Goal: Task Accomplishment & Management: Manage account settings

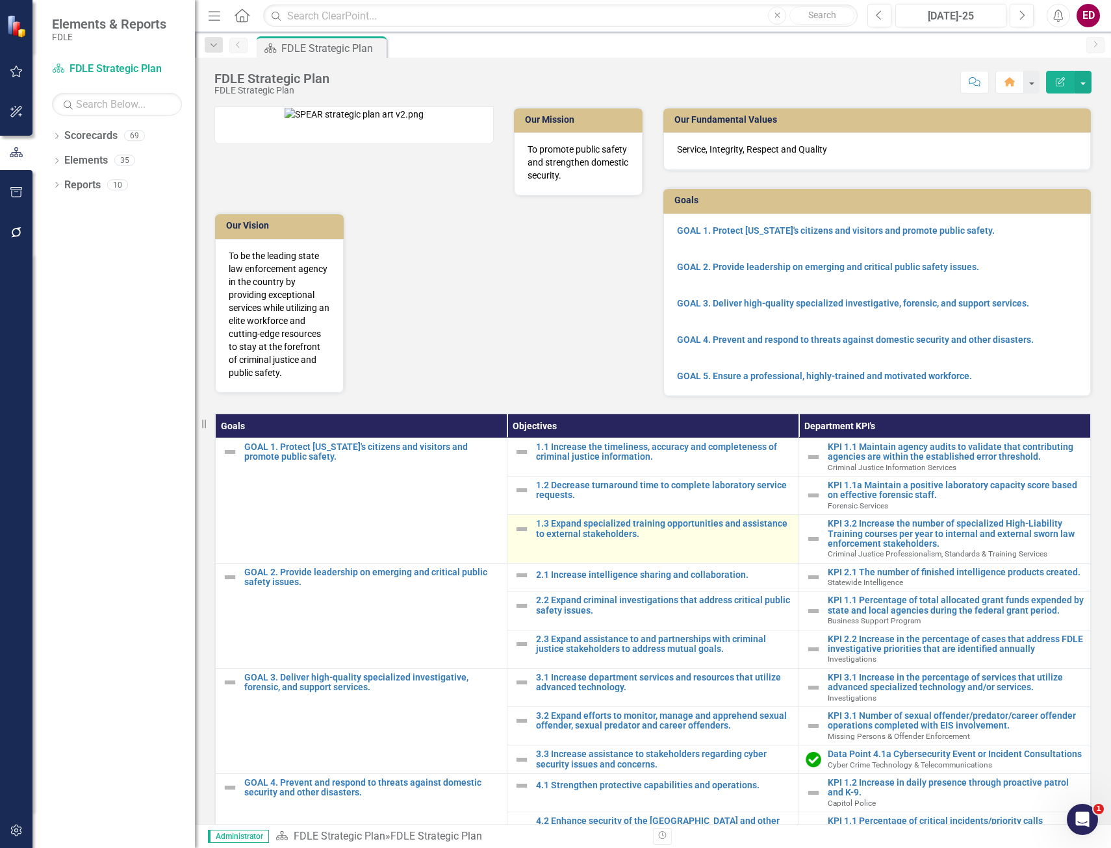
scroll to position [232, 0]
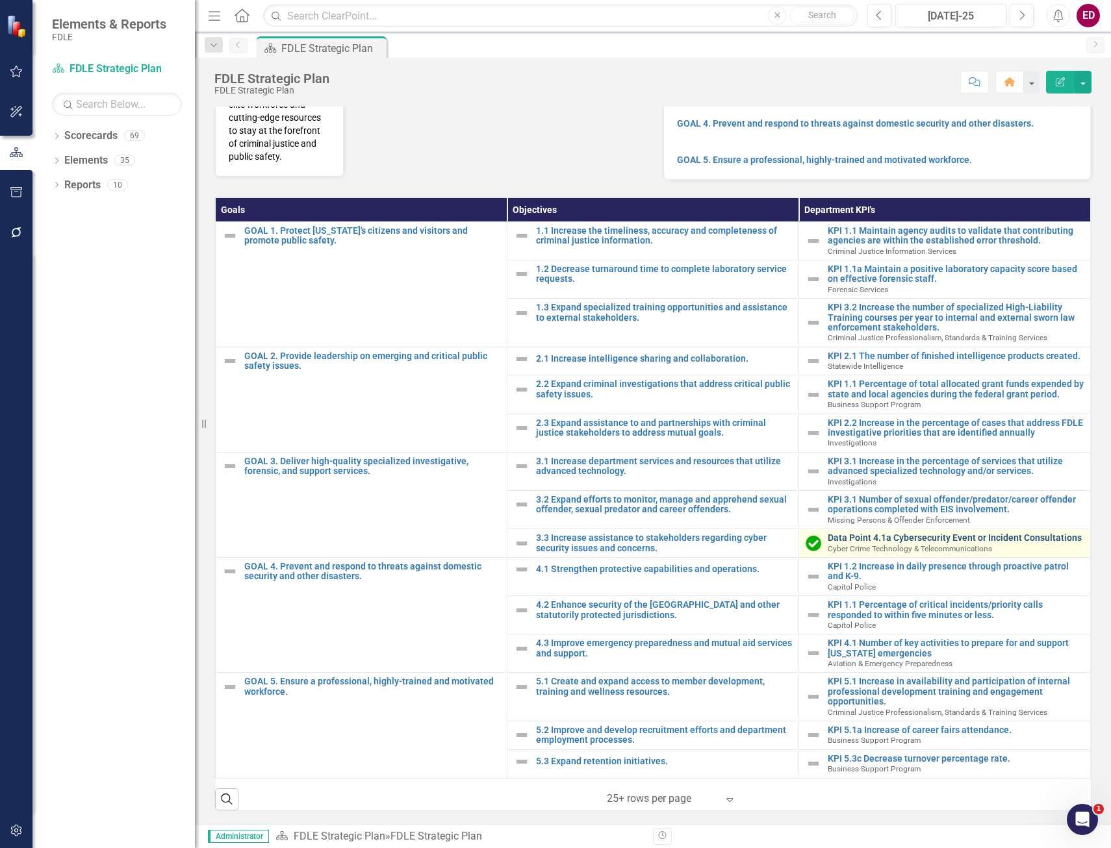
click at [1047, 535] on link "Data Point 4.1a Cybersecurity Event or Incident Consultations" at bounding box center [955, 538] width 256 height 10
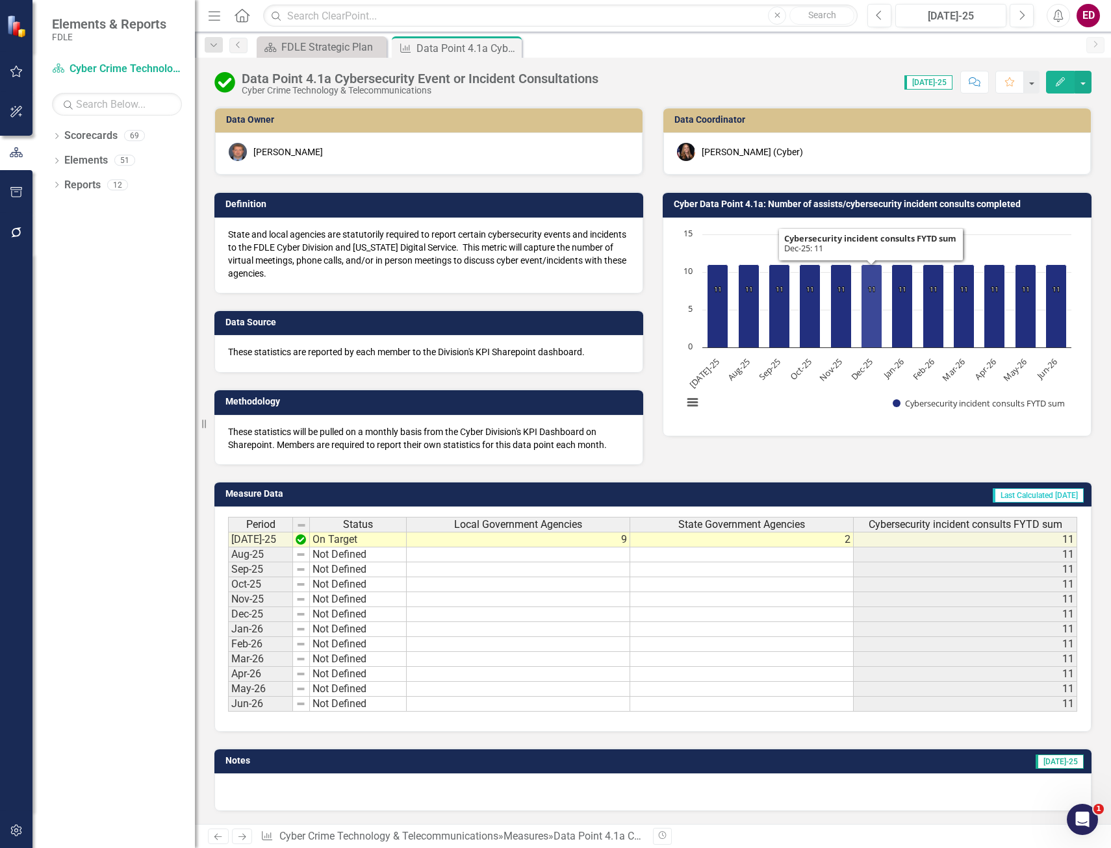
click at [848, 400] on rect "Interactive chart" at bounding box center [876, 325] width 401 height 195
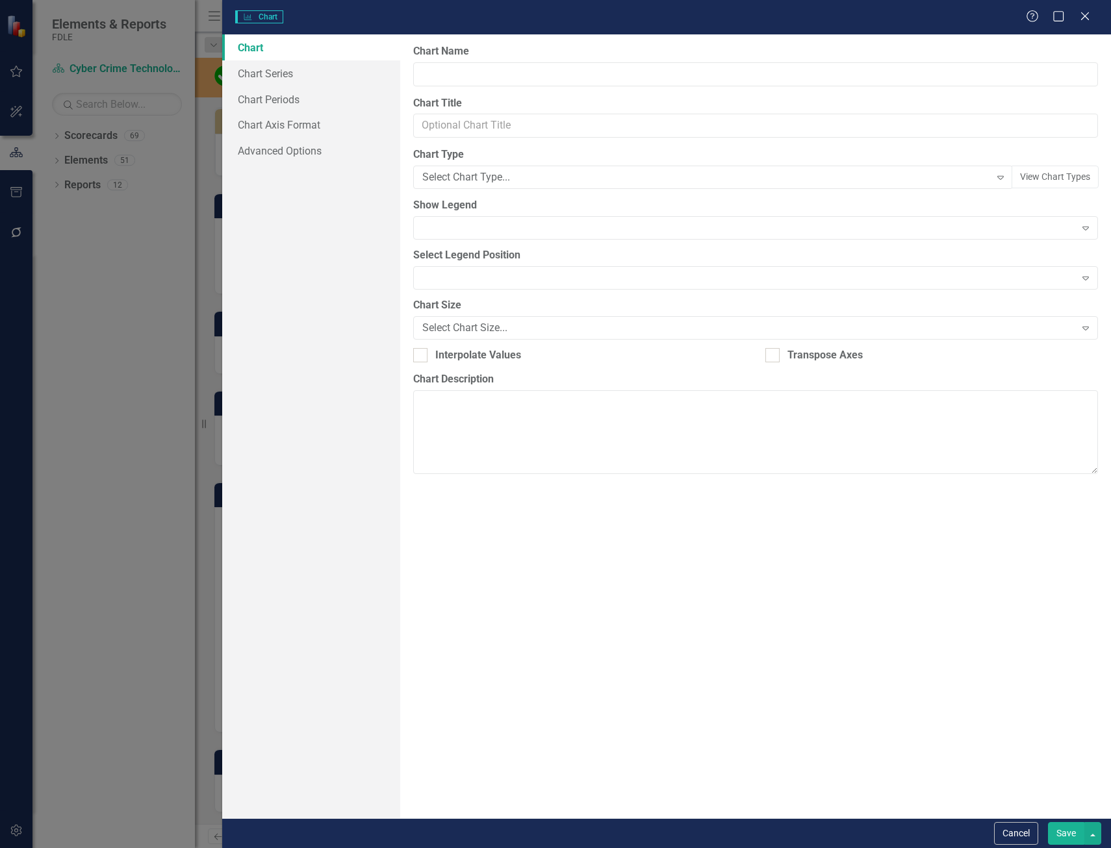
type input "Cyber Data Point 4.1a: Number of assists/cybersecurity incident consults comple…"
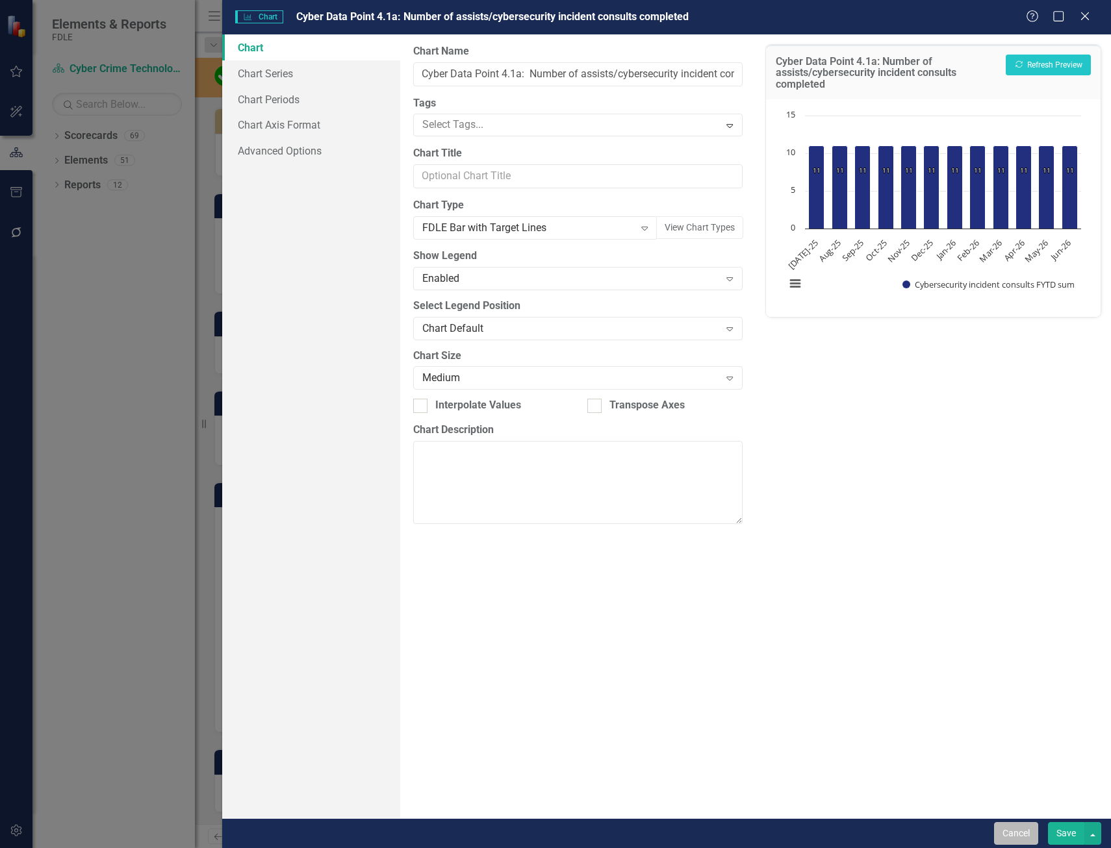
click at [1018, 829] on button "Cancel" at bounding box center [1016, 833] width 44 height 23
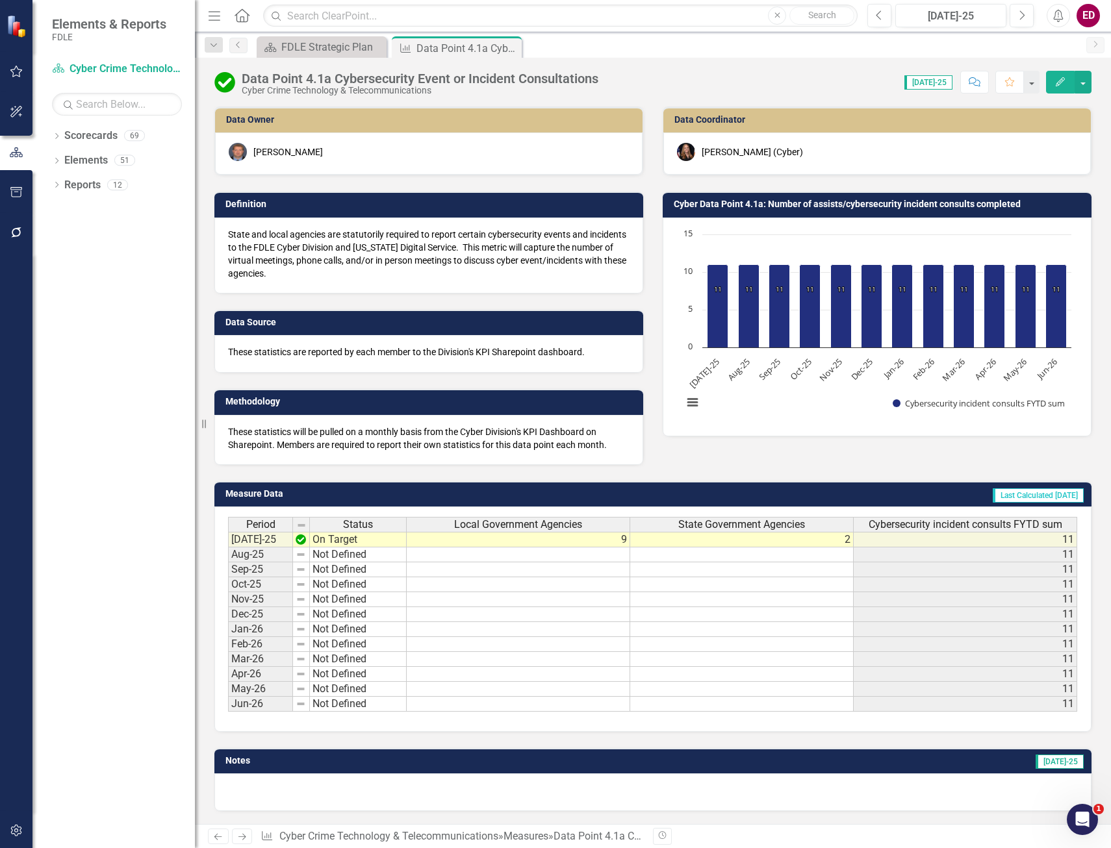
click at [965, 520] on span "Cybersecurity incident consults FYTD sum" at bounding box center [965, 525] width 194 height 12
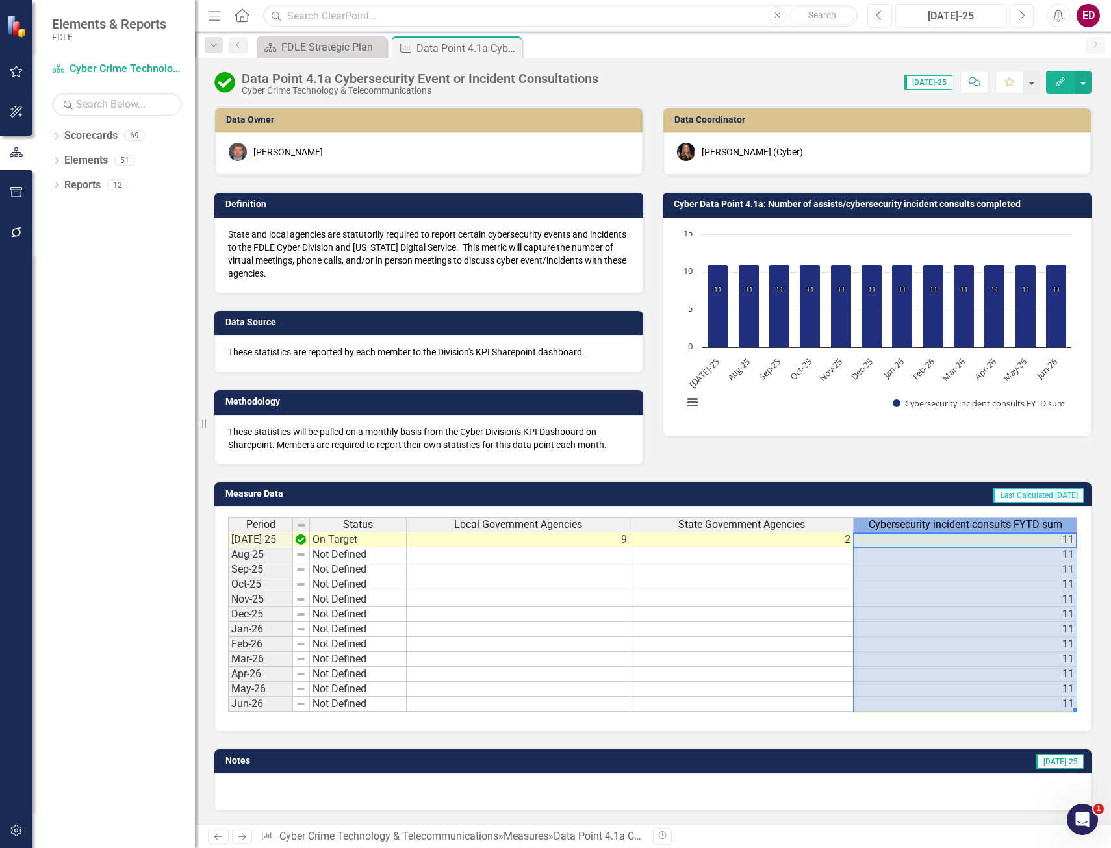
click at [965, 520] on span "Cybersecurity incident consults FYTD sum" at bounding box center [965, 525] width 194 height 12
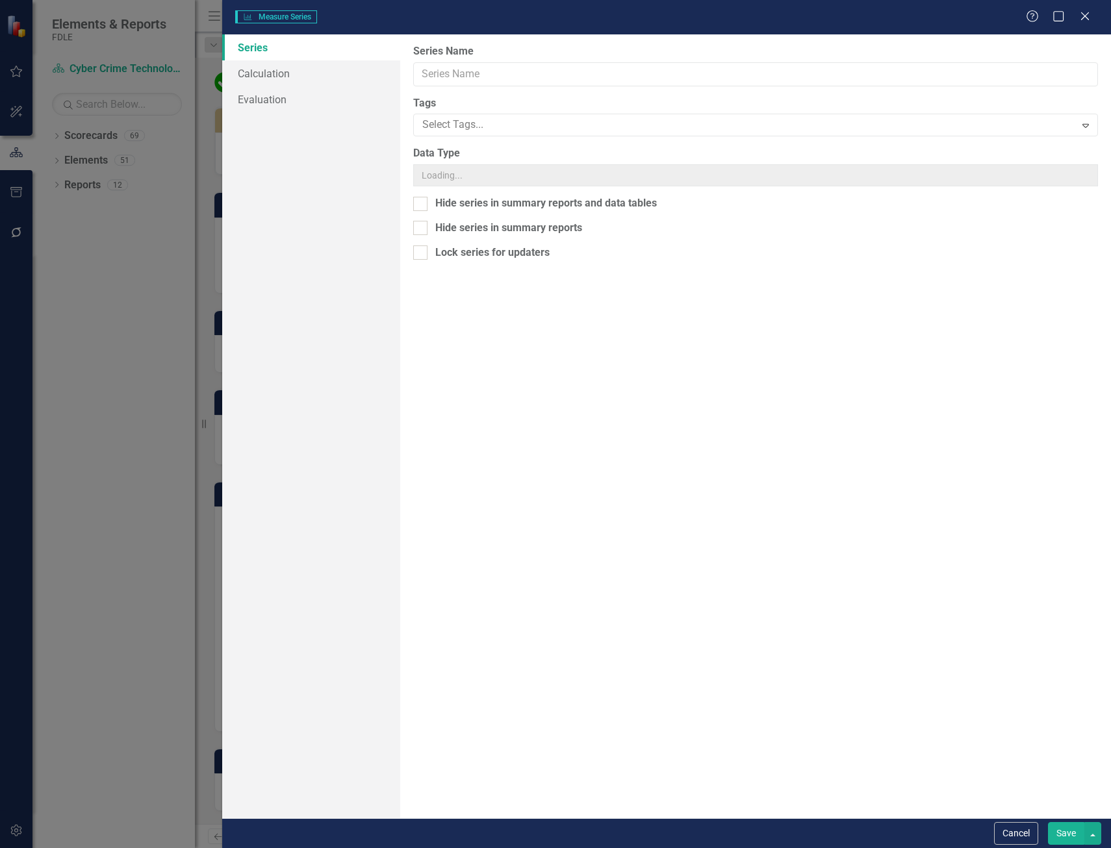
type input "Cybersecurity incident consults FYTD sum"
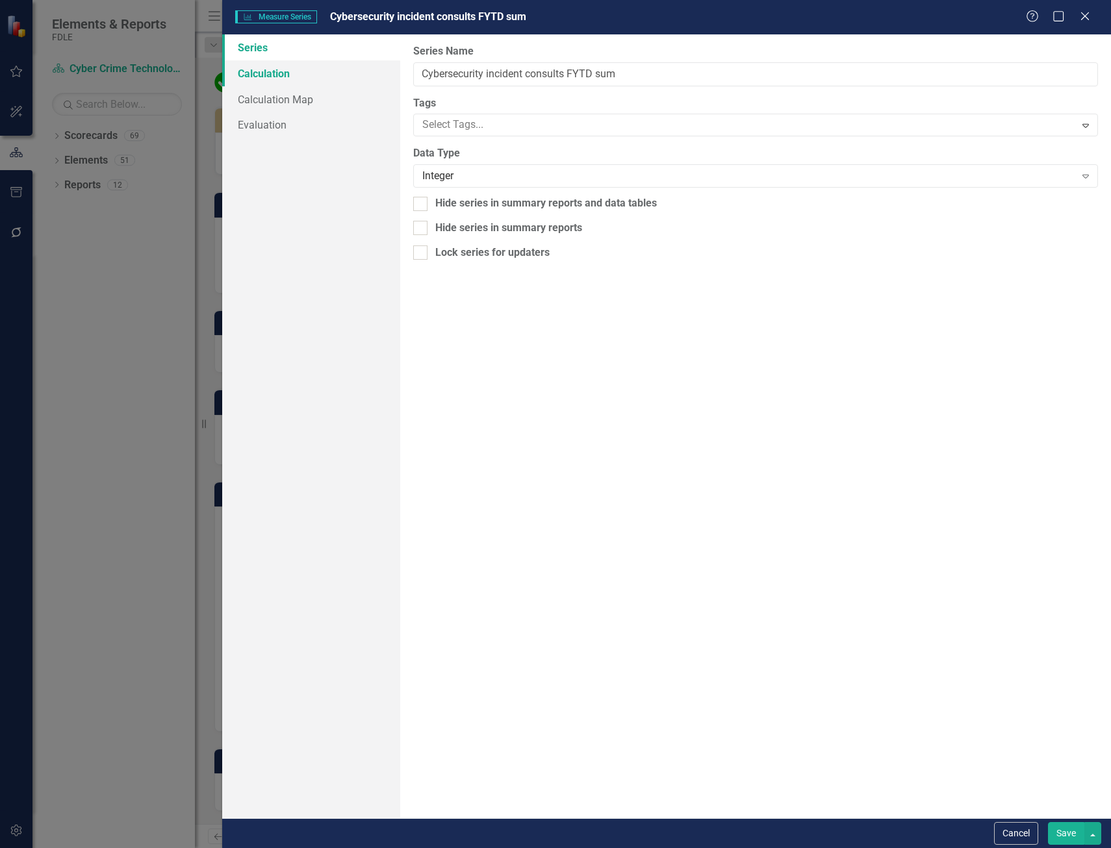
click at [306, 68] on link "Calculation" at bounding box center [311, 73] width 178 height 26
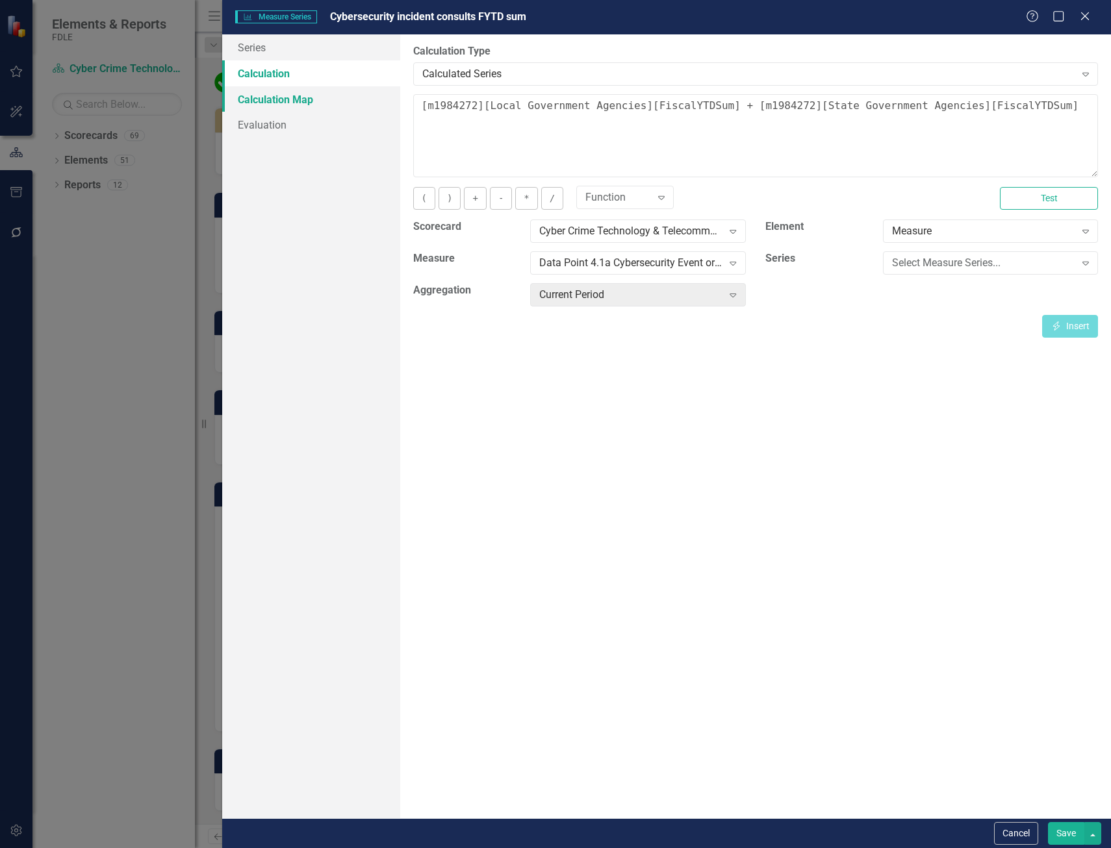
click at [314, 97] on link "Calculation Map" at bounding box center [311, 99] width 178 height 26
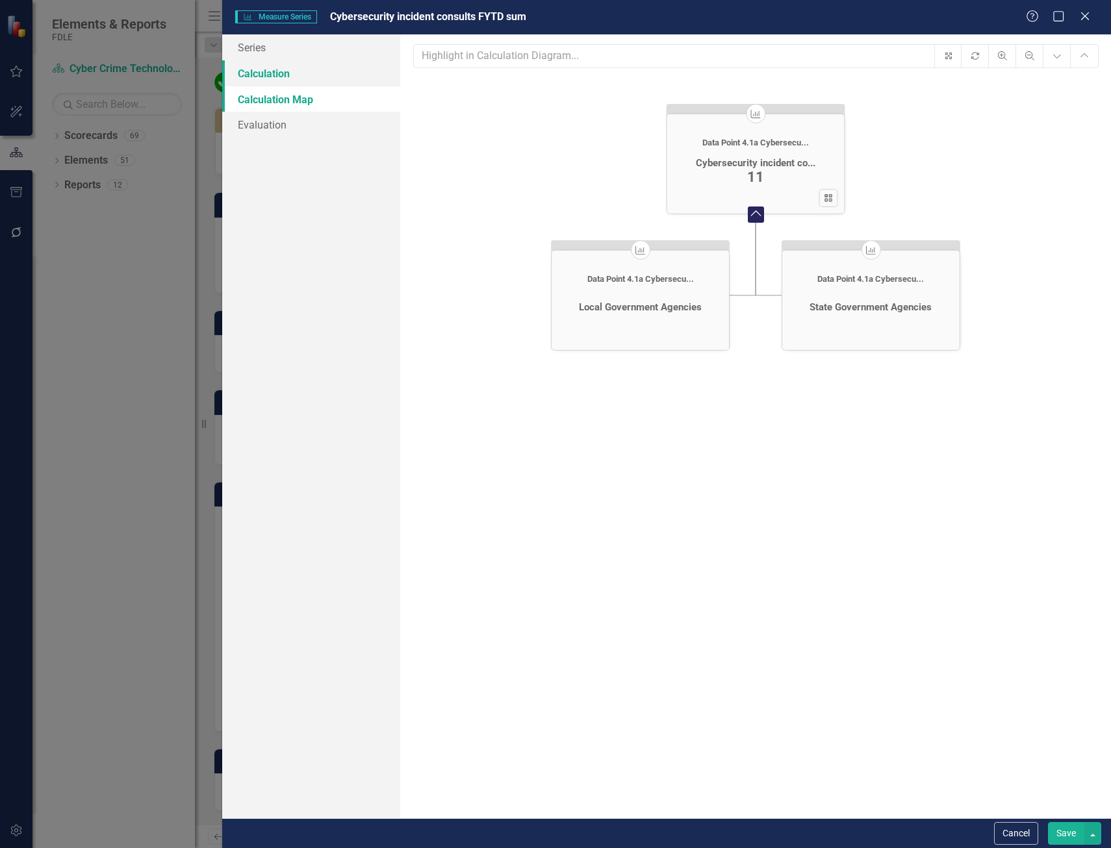
click at [318, 77] on link "Calculation" at bounding box center [311, 73] width 178 height 26
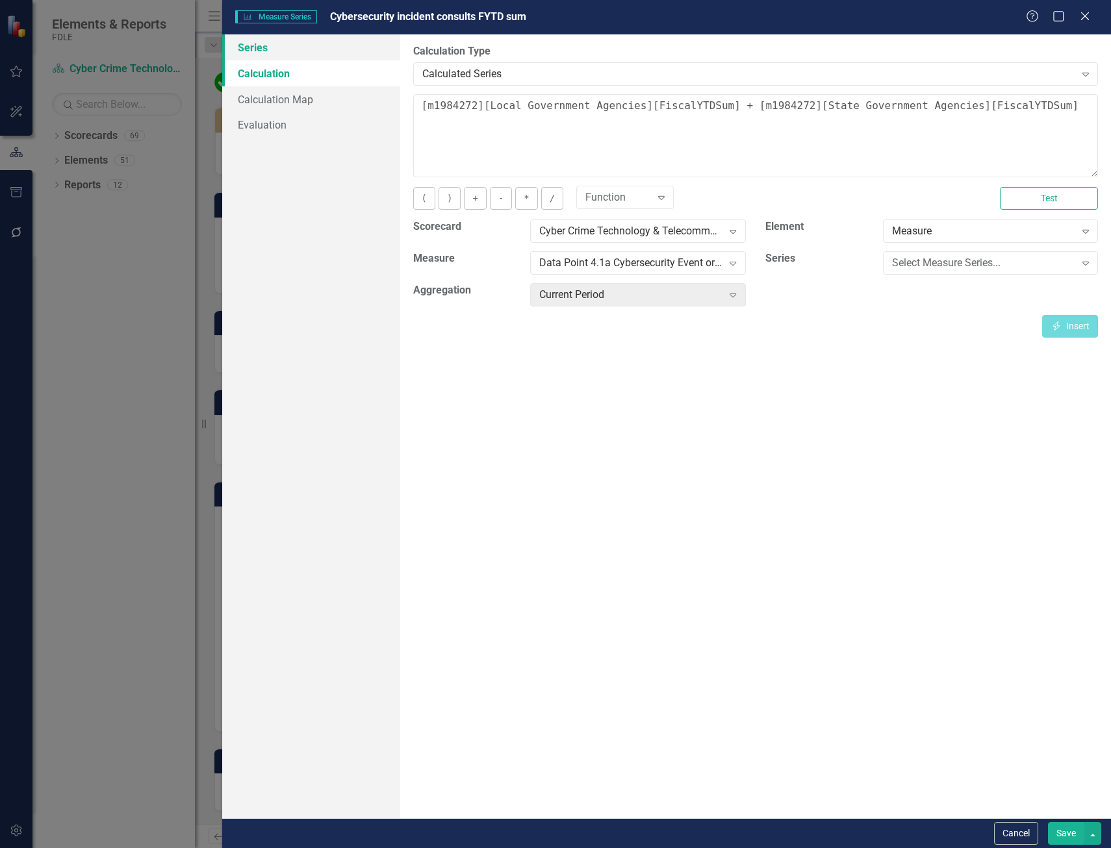
click at [322, 53] on link "Series" at bounding box center [311, 47] width 178 height 26
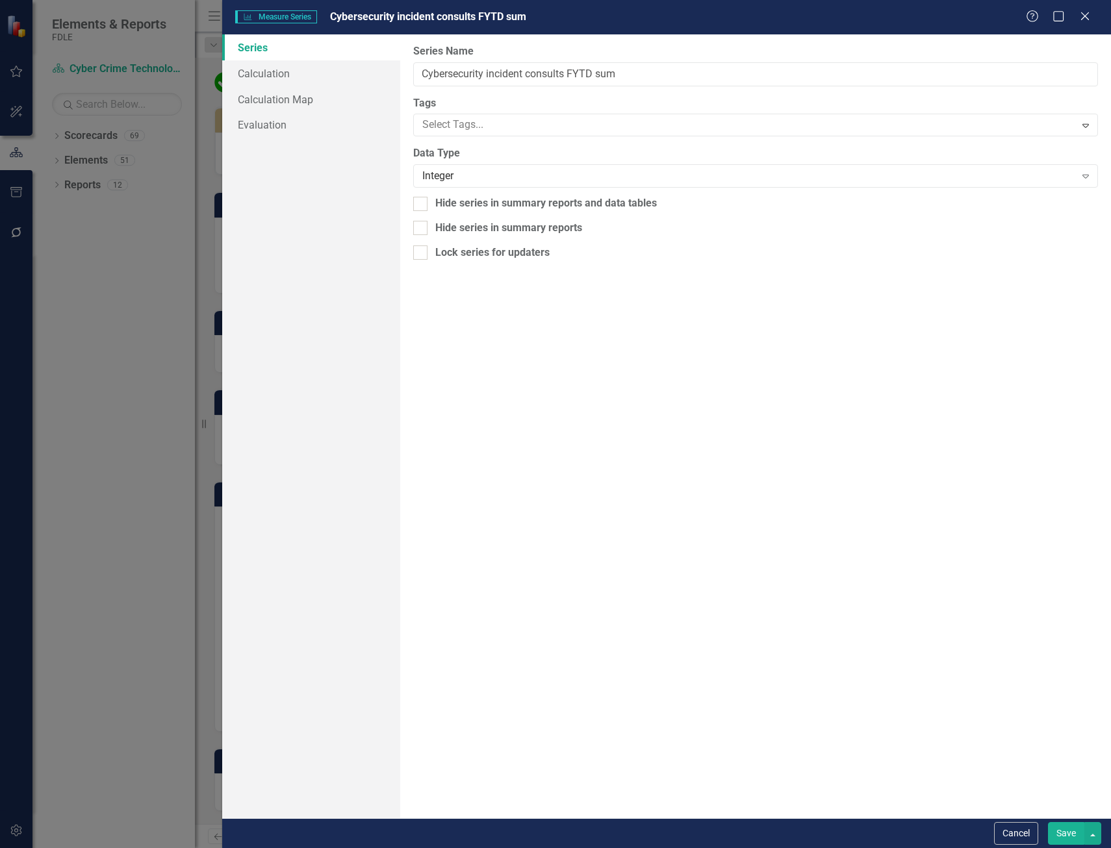
click at [1000, 809] on div "From this page, you can edit the name, type, and visibility options of your ser…" at bounding box center [755, 426] width 710 height 784
click at [1031, 838] on button "Cancel" at bounding box center [1016, 833] width 44 height 23
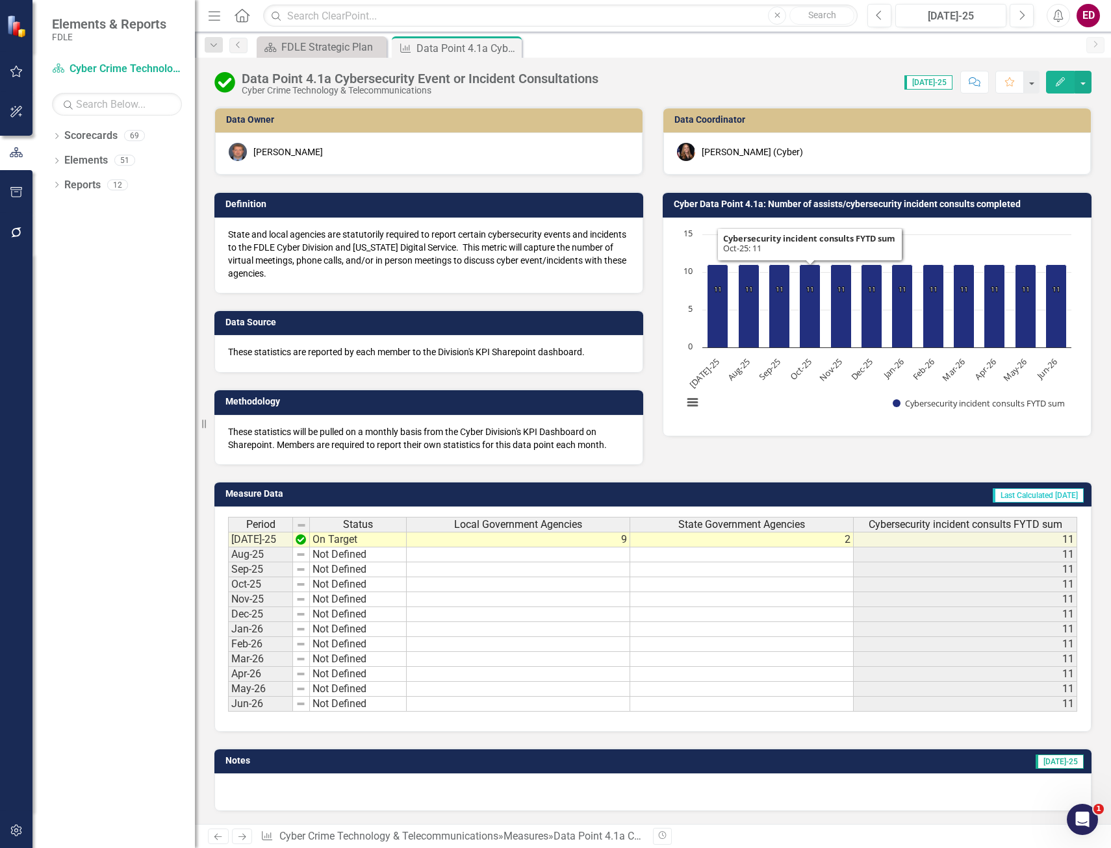
click at [958, 525] on span "Cybersecurity incident consults FYTD sum" at bounding box center [965, 525] width 194 height 12
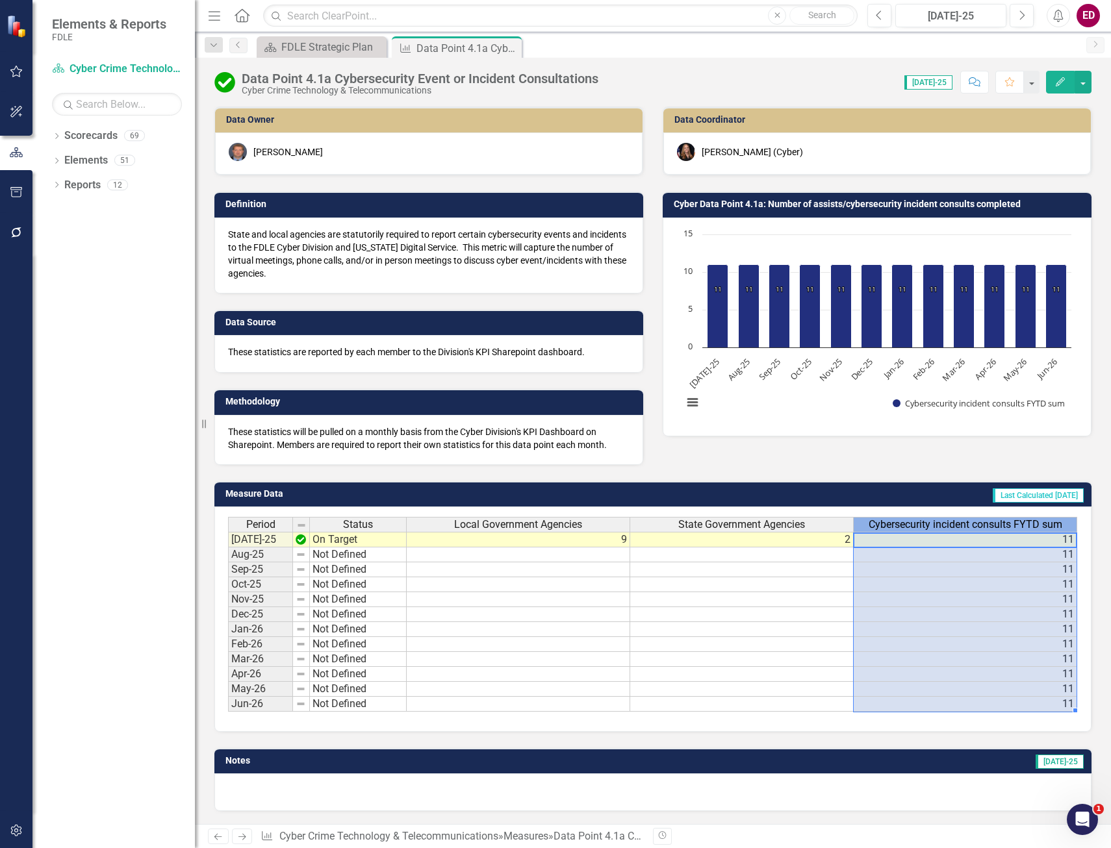
click at [958, 525] on span "Cybersecurity incident consults FYTD sum" at bounding box center [965, 525] width 194 height 12
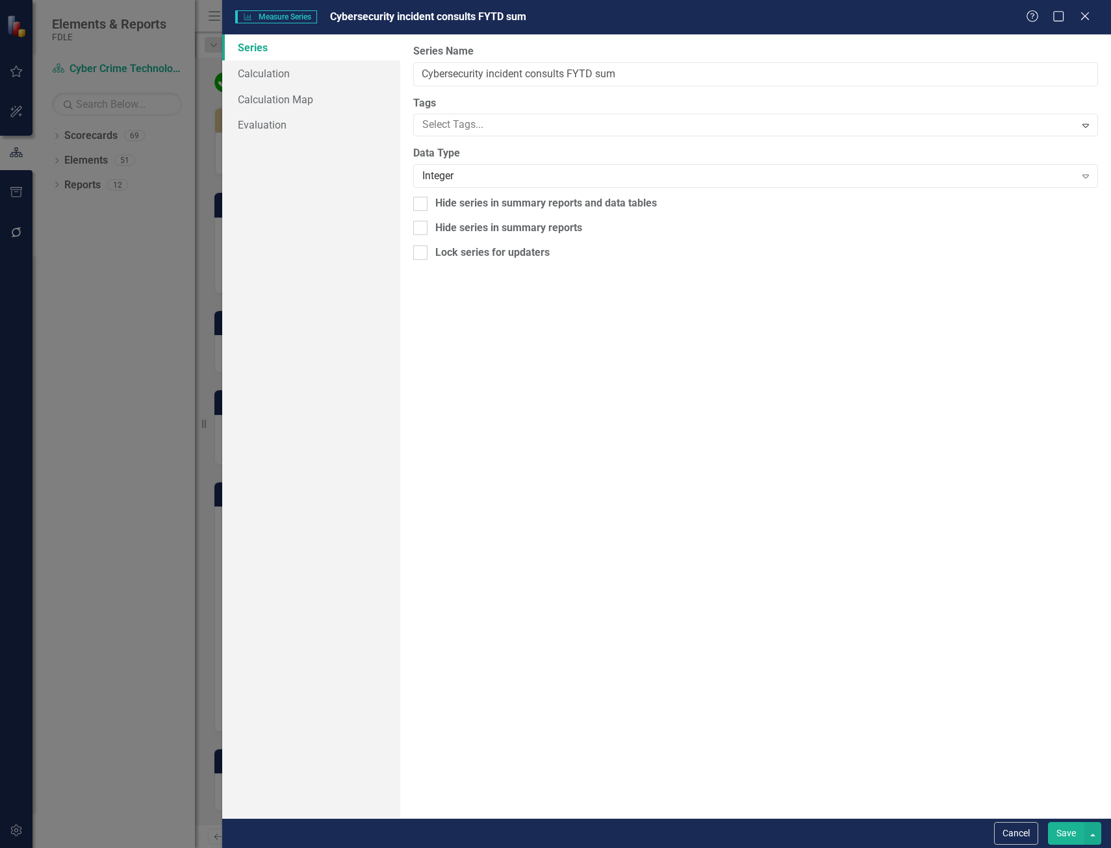
click at [273, 45] on link "Series" at bounding box center [311, 47] width 178 height 26
click at [292, 68] on link "Calculation" at bounding box center [311, 73] width 178 height 26
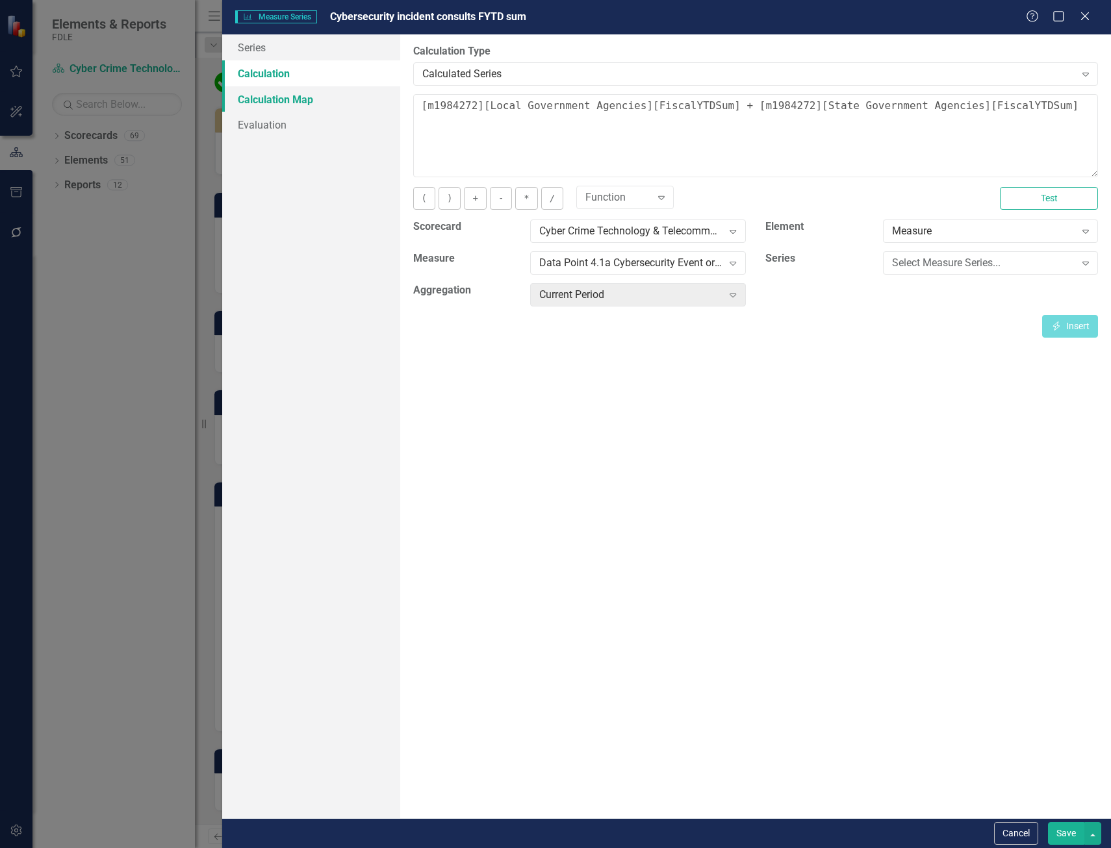
click at [304, 97] on link "Calculation Map" at bounding box center [311, 99] width 178 height 26
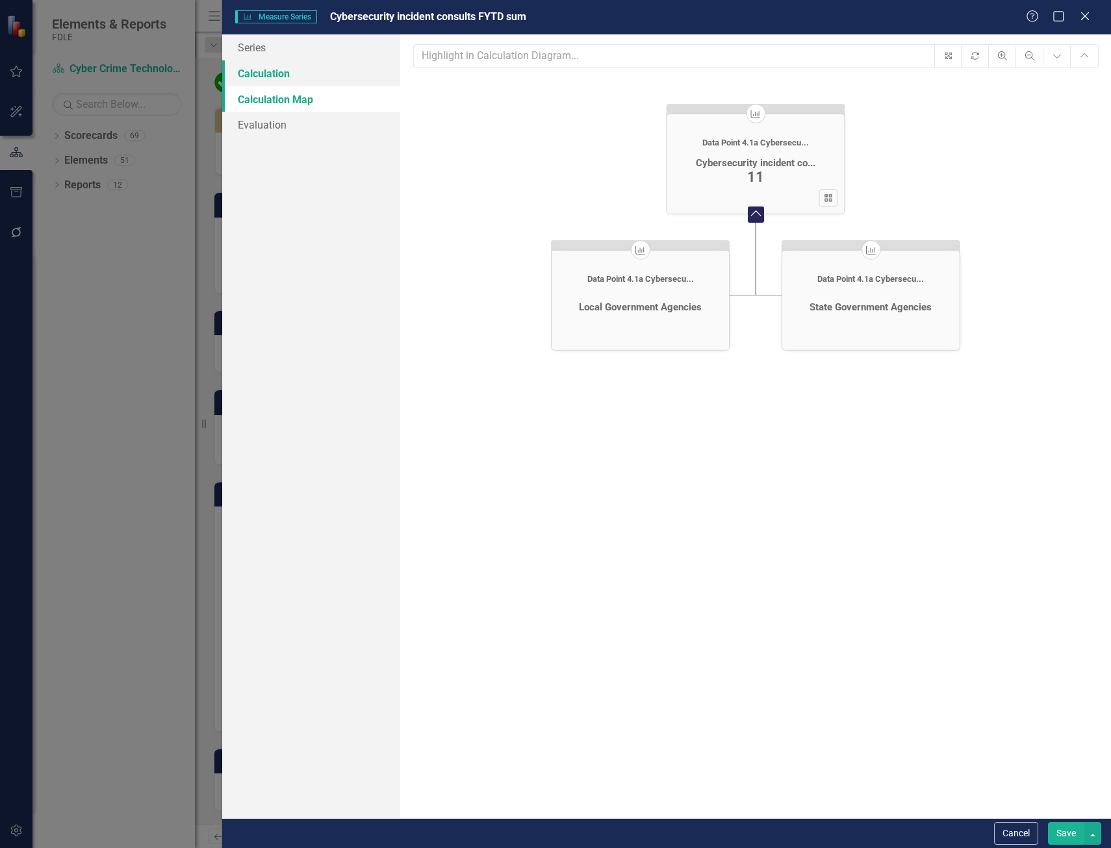
click at [318, 69] on link "Calculation" at bounding box center [311, 73] width 178 height 26
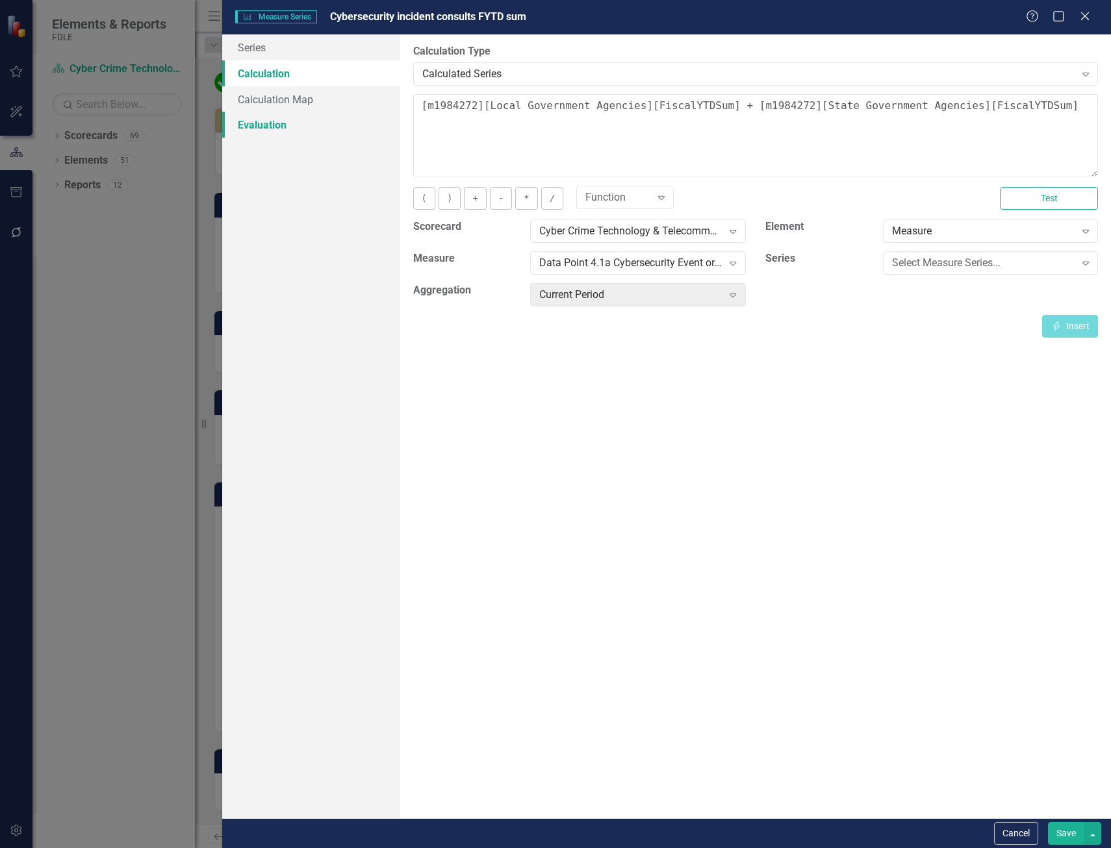
click at [323, 114] on link "Evaluation" at bounding box center [311, 125] width 178 height 26
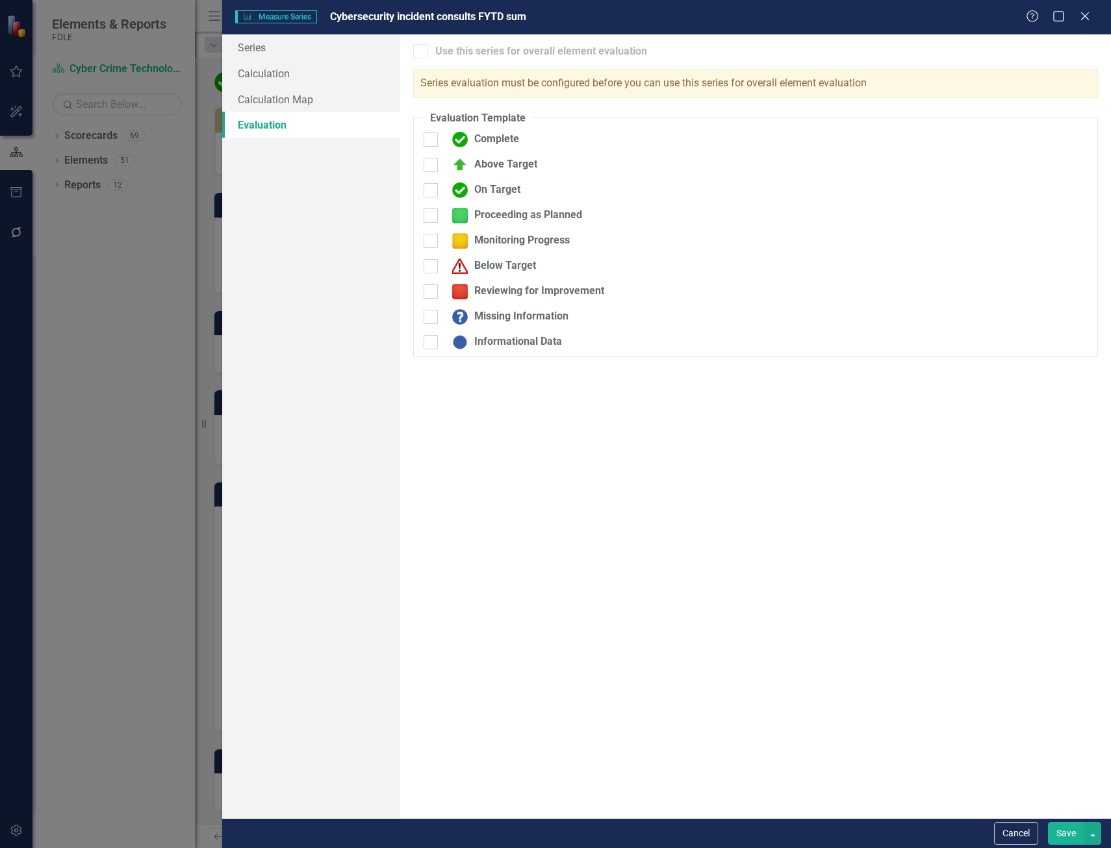
click at [1015, 845] on div "Cancel Save" at bounding box center [666, 833] width 888 height 30
click at [1018, 838] on button "Cancel" at bounding box center [1016, 833] width 44 height 23
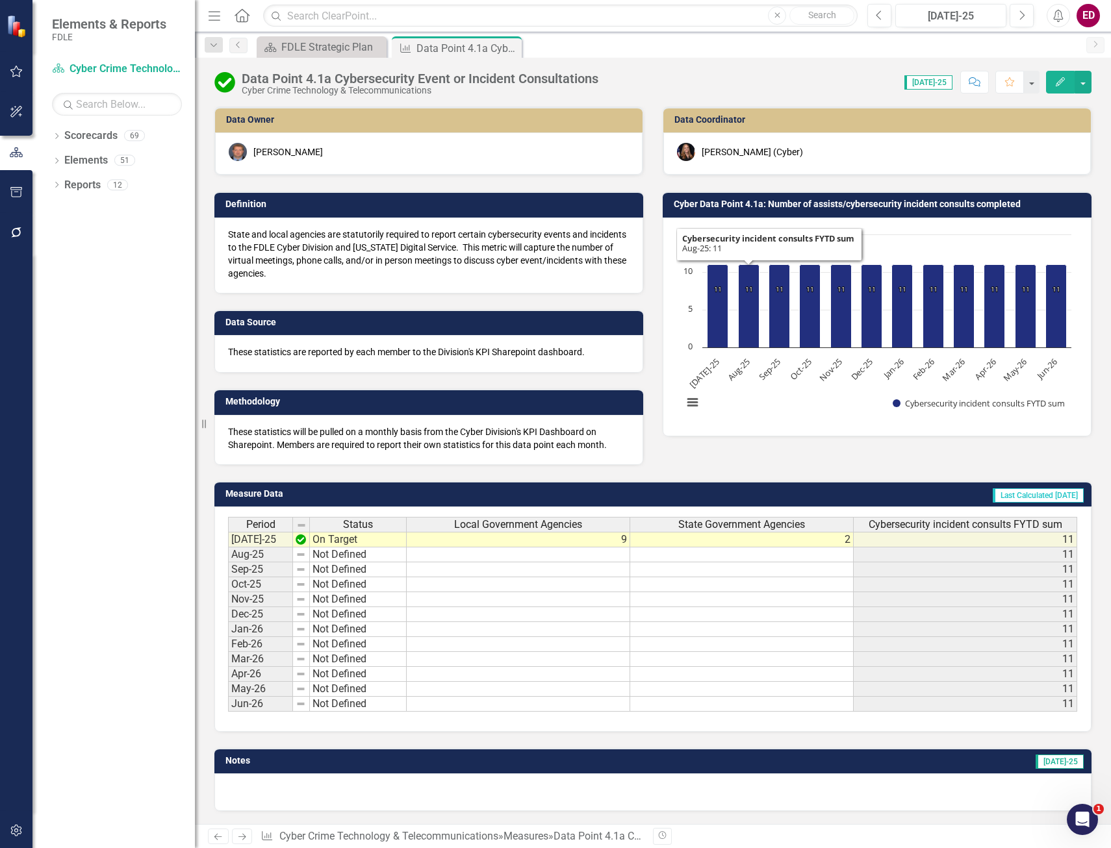
click at [790, 375] on text "Oct-25" at bounding box center [800, 369] width 26 height 26
click at [792, 375] on text "Oct-25" at bounding box center [800, 369] width 26 height 26
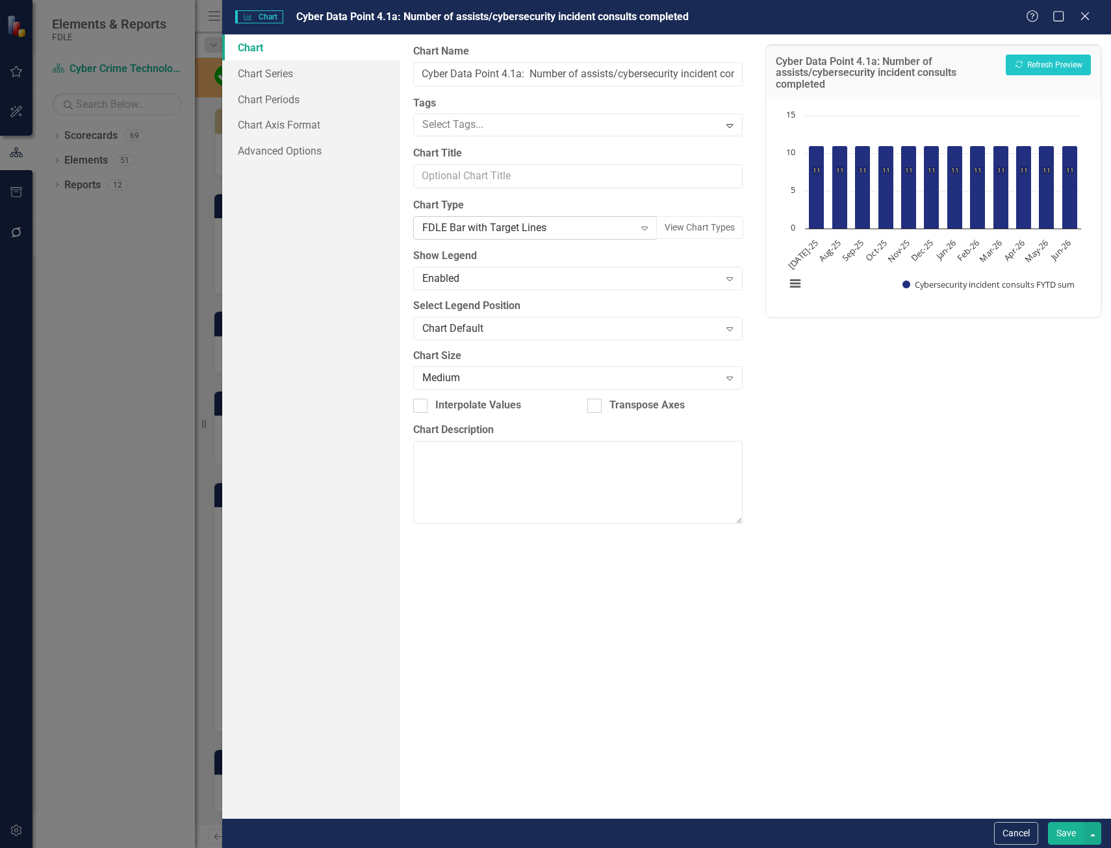
click at [503, 229] on div "FDLE Bar with Target Lines" at bounding box center [528, 228] width 212 height 15
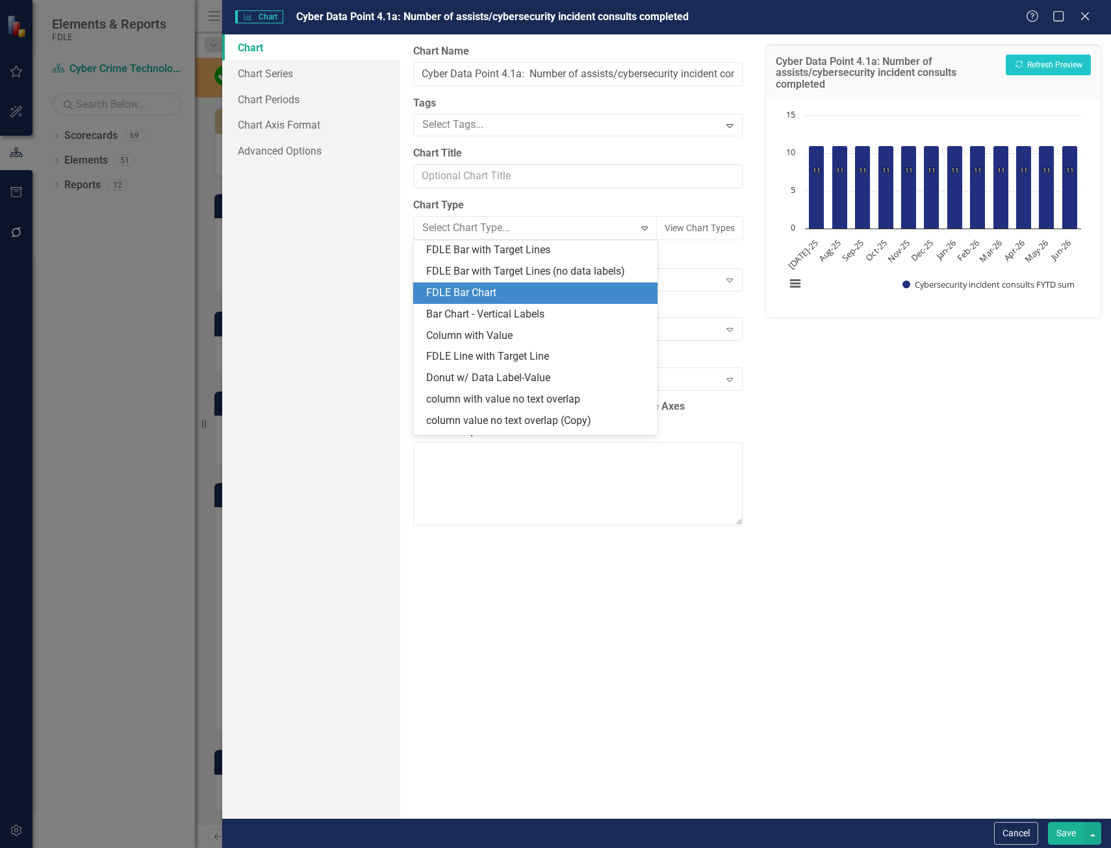
scroll to position [1270, 0]
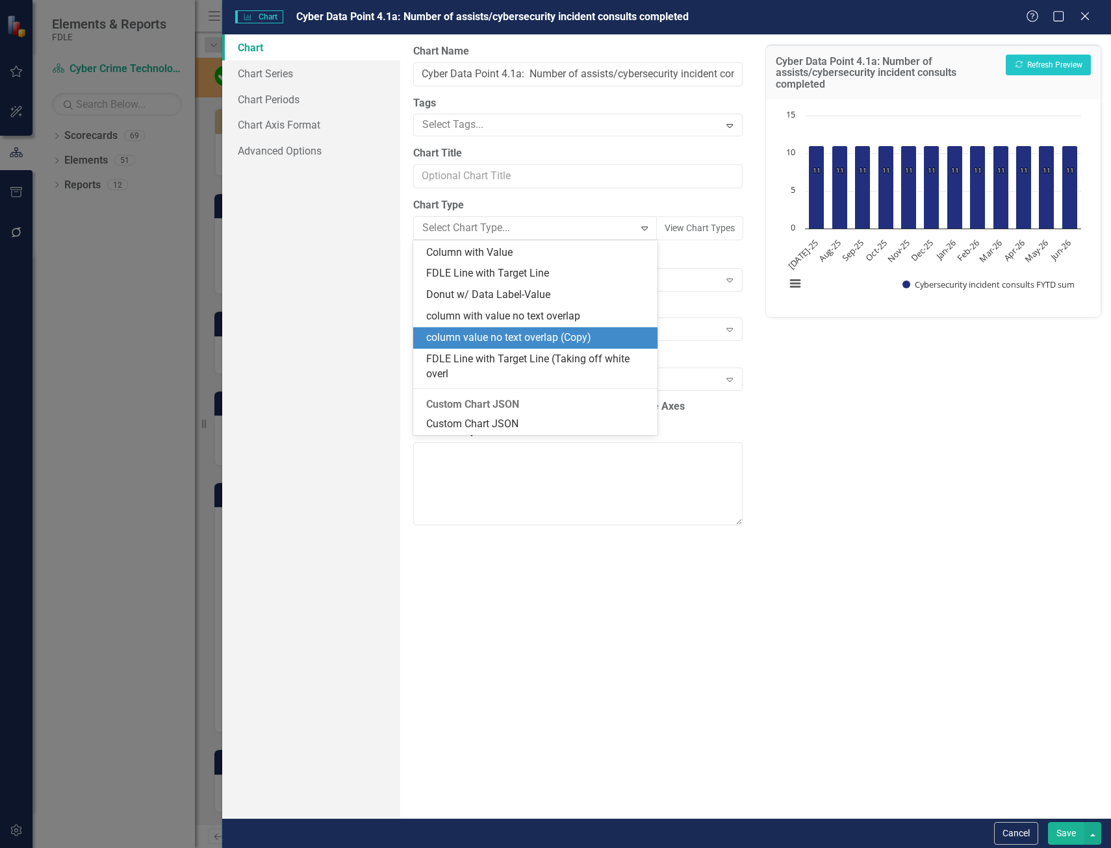
click at [577, 345] on div "column value no text overlap (Copy)" at bounding box center [537, 338] width 223 height 15
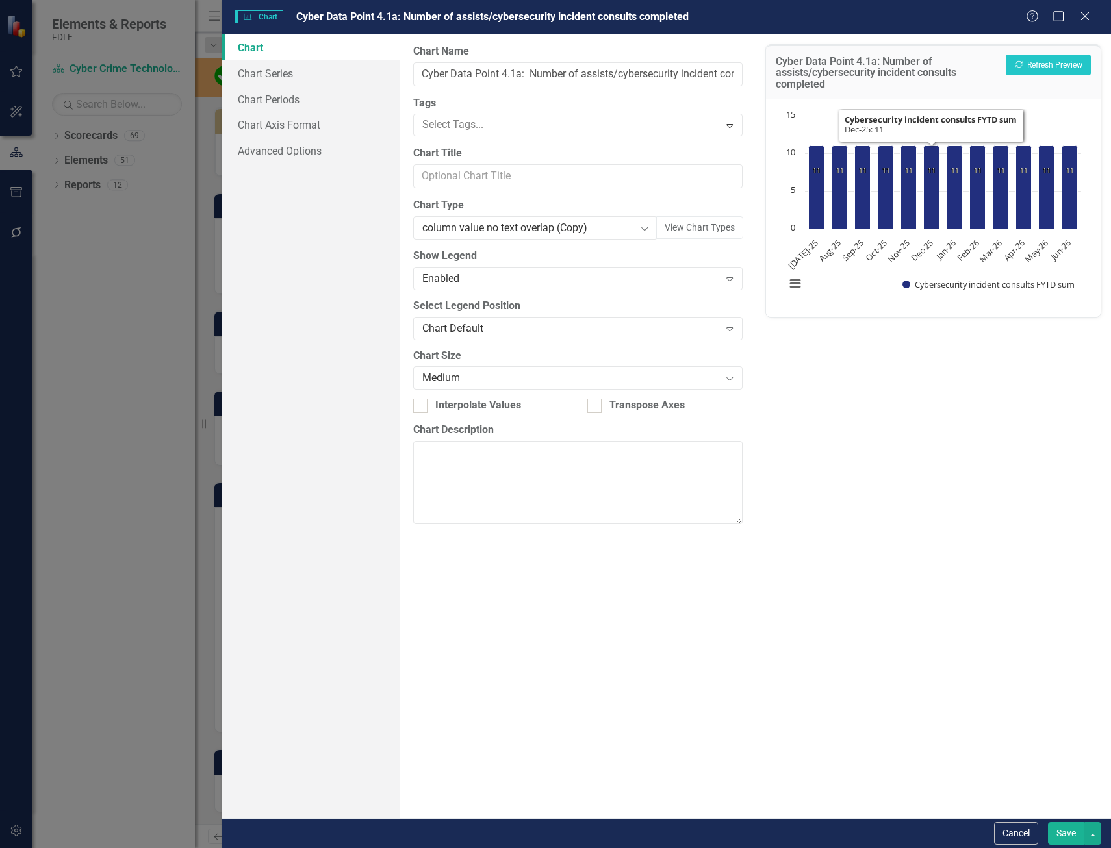
click at [1080, 53] on div "Cyber Data Point 4.1a: Number of assists/cybersecurity incident consults comple…" at bounding box center [933, 72] width 334 height 55
click at [1077, 63] on button "Recalculate Refresh Preview" at bounding box center [1047, 65] width 85 height 21
click at [304, 76] on link "Chart Series" at bounding box center [311, 73] width 178 height 26
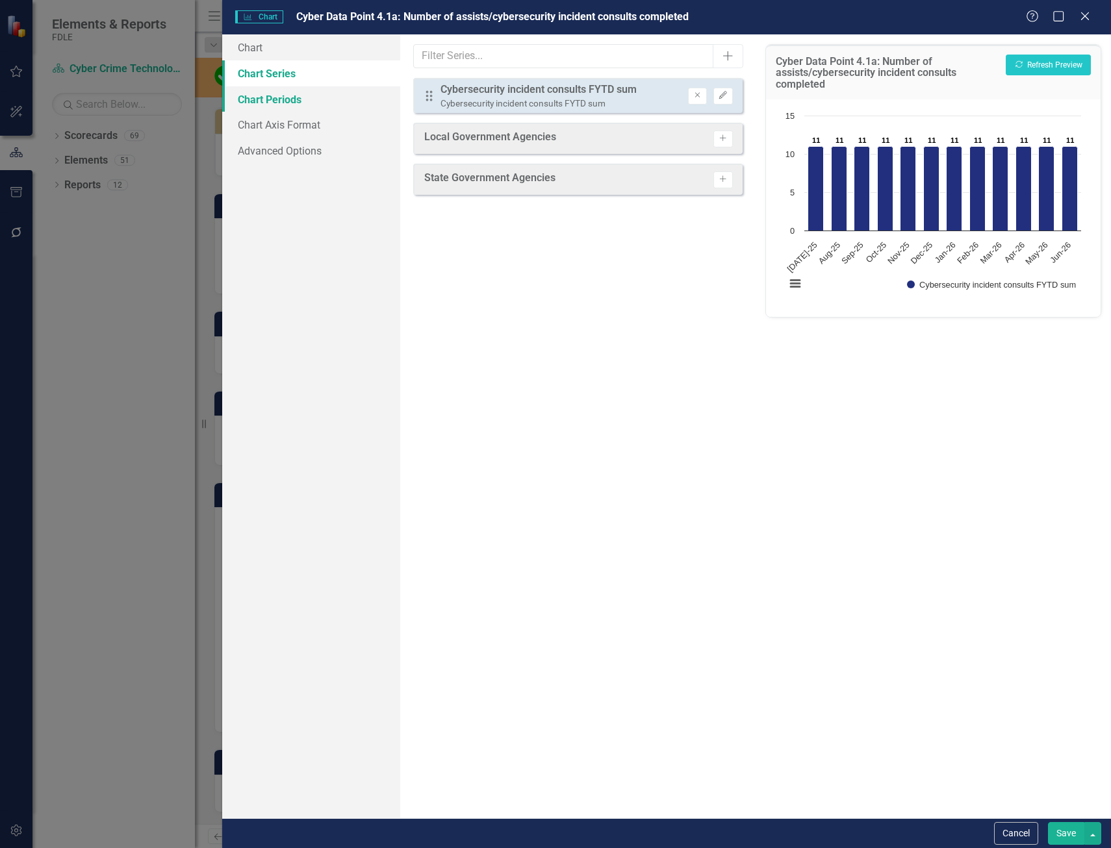
click at [338, 98] on link "Chart Periods" at bounding box center [311, 99] width 178 height 26
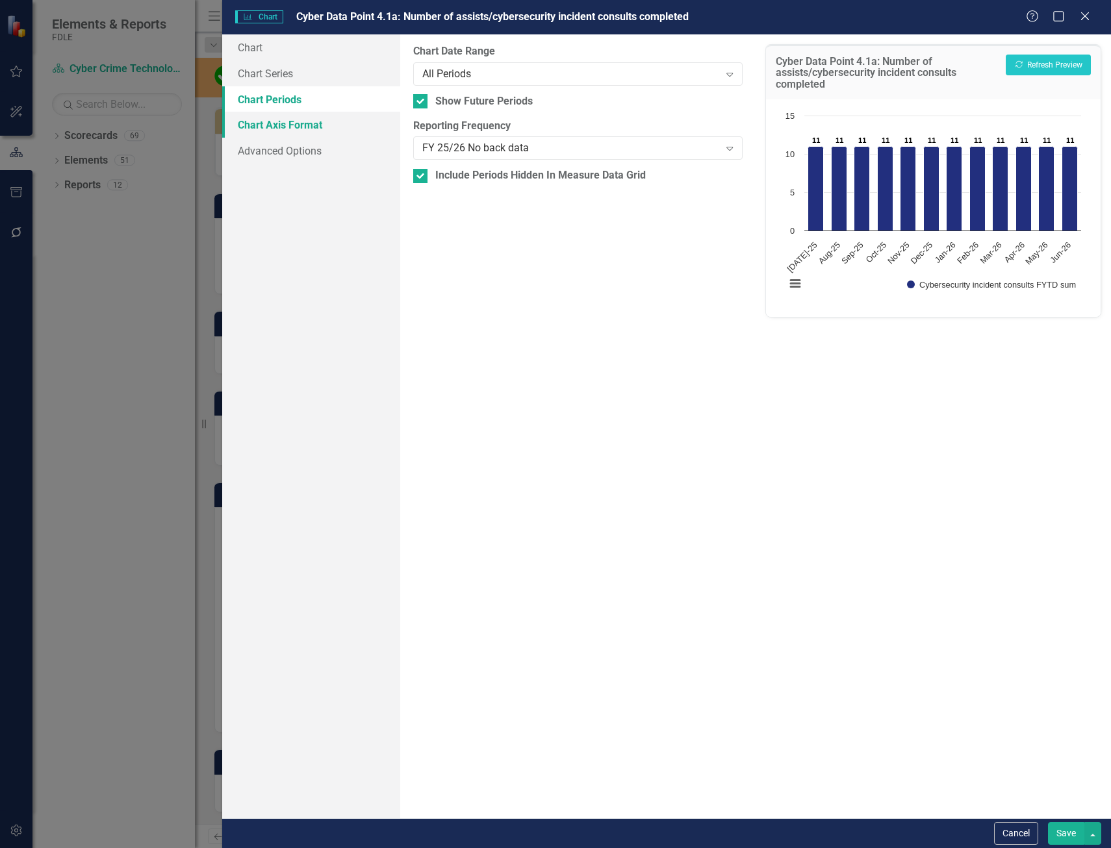
click at [362, 125] on link "Chart Axis Format" at bounding box center [311, 125] width 178 height 26
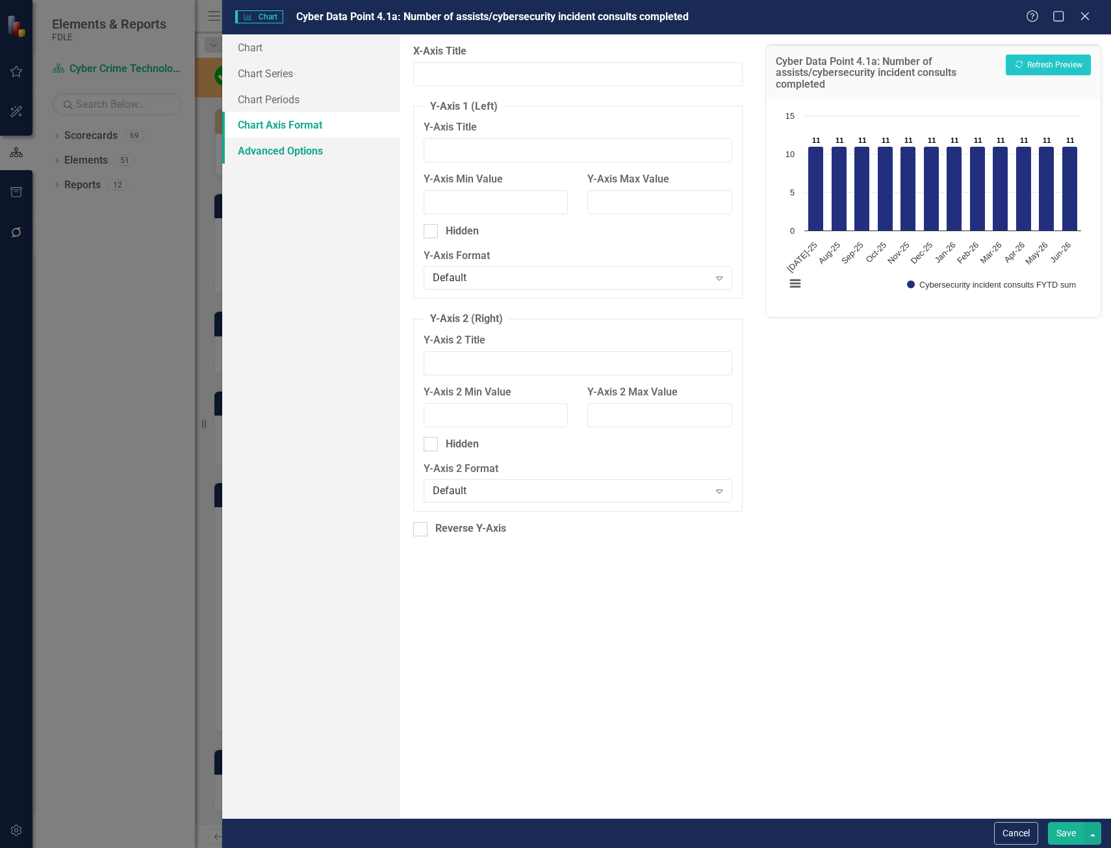
click at [375, 159] on link "Advanced Options" at bounding box center [311, 151] width 178 height 26
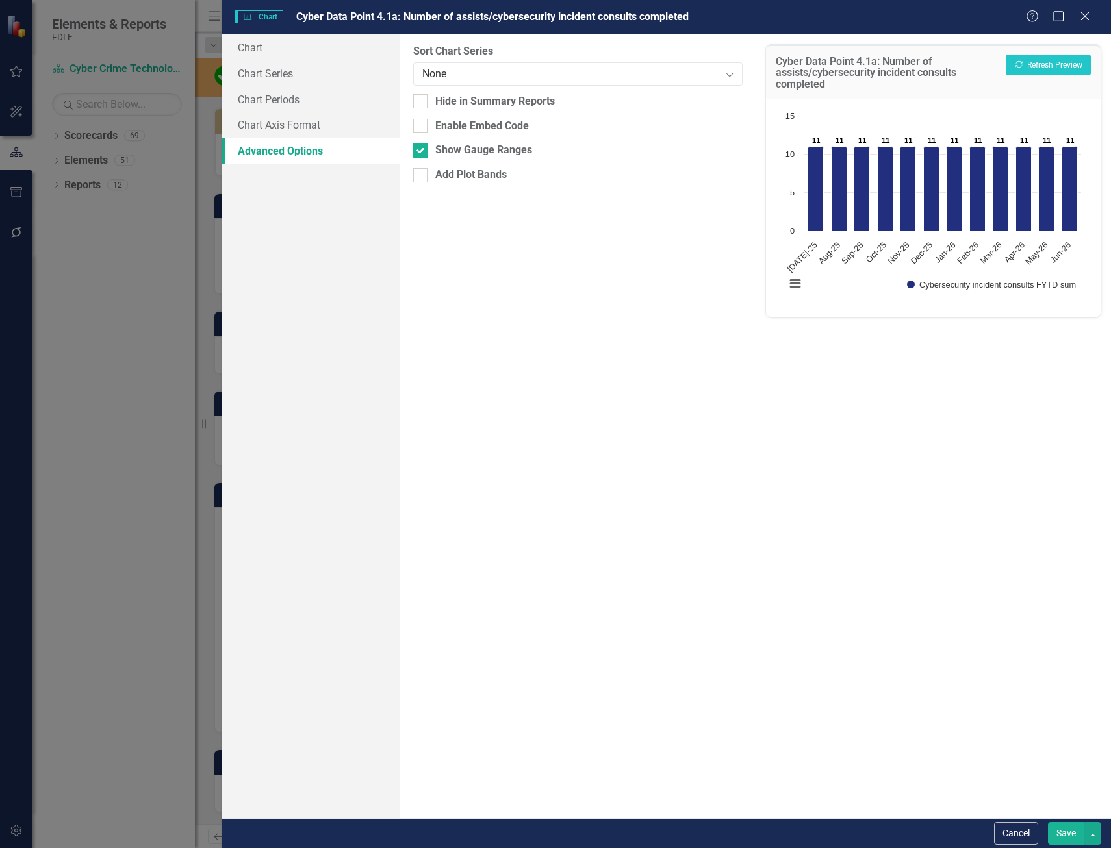
click at [514, 142] on div "From this tab, you can sort the chart series by value or hide the chart from su…" at bounding box center [577, 426] width 355 height 784
click at [516, 153] on div "Show Gauge Ranges" at bounding box center [483, 150] width 97 height 15
click at [421, 152] on input "Show Gauge Ranges" at bounding box center [417, 148] width 8 height 8
click at [1077, 60] on button "Recalculate Refresh Preview" at bounding box center [1047, 65] width 85 height 21
click at [492, 155] on div "Show Gauge Ranges" at bounding box center [483, 150] width 97 height 15
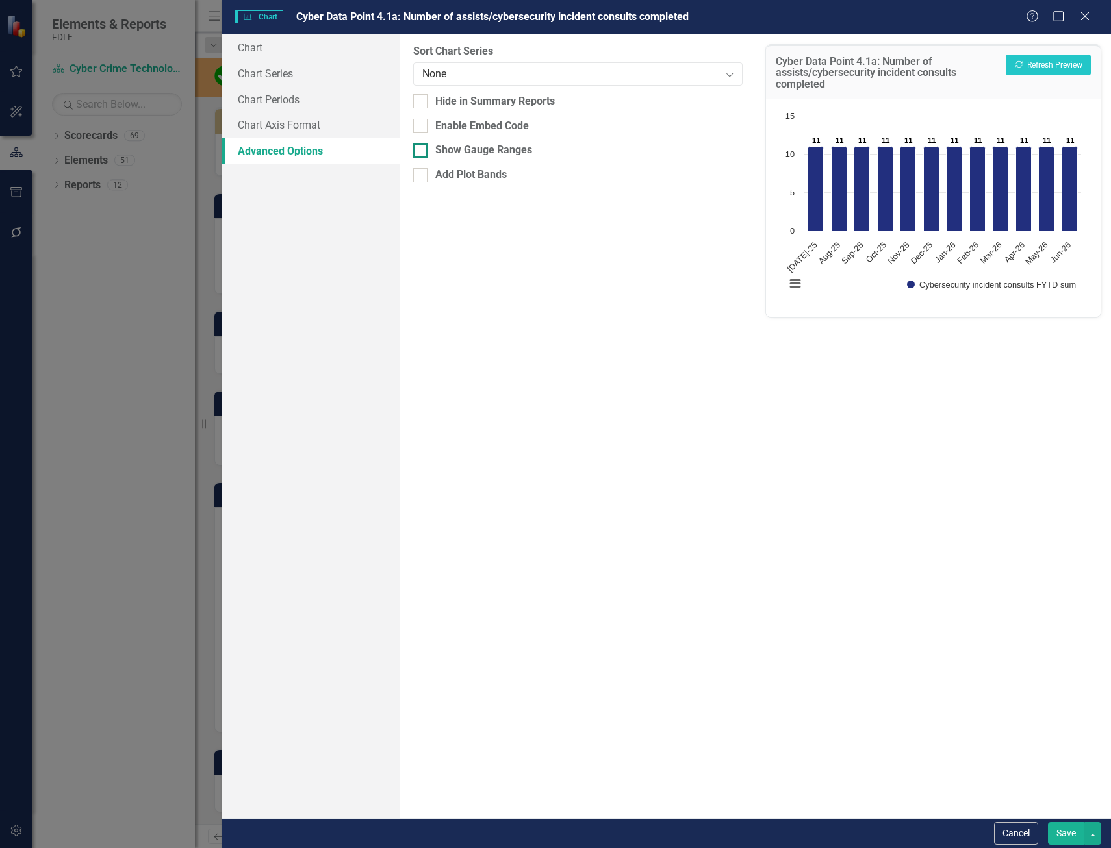
click at [421, 152] on input "Show Gauge Ranges" at bounding box center [417, 148] width 8 height 8
checkbox input "true"
click at [533, 76] on div "None" at bounding box center [570, 73] width 297 height 15
click at [484, 67] on div "None" at bounding box center [570, 73] width 297 height 15
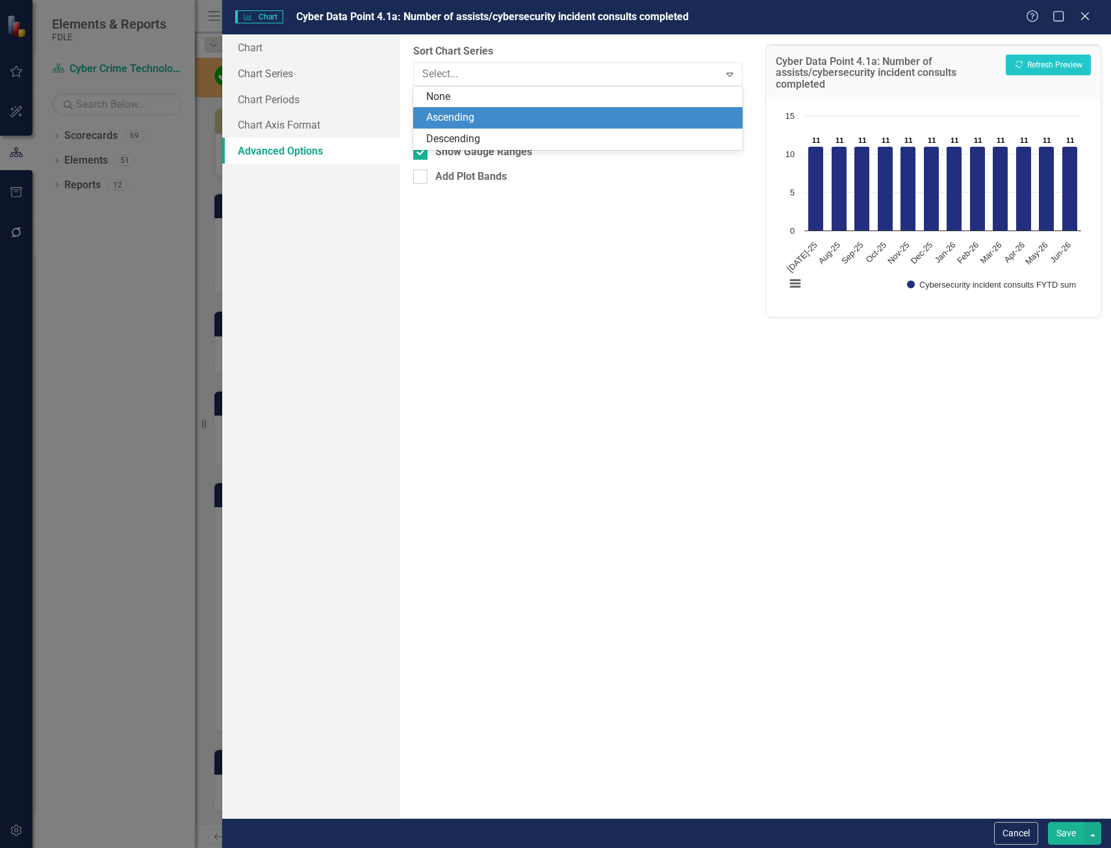
click at [499, 117] on div "Ascending" at bounding box center [580, 117] width 308 height 15
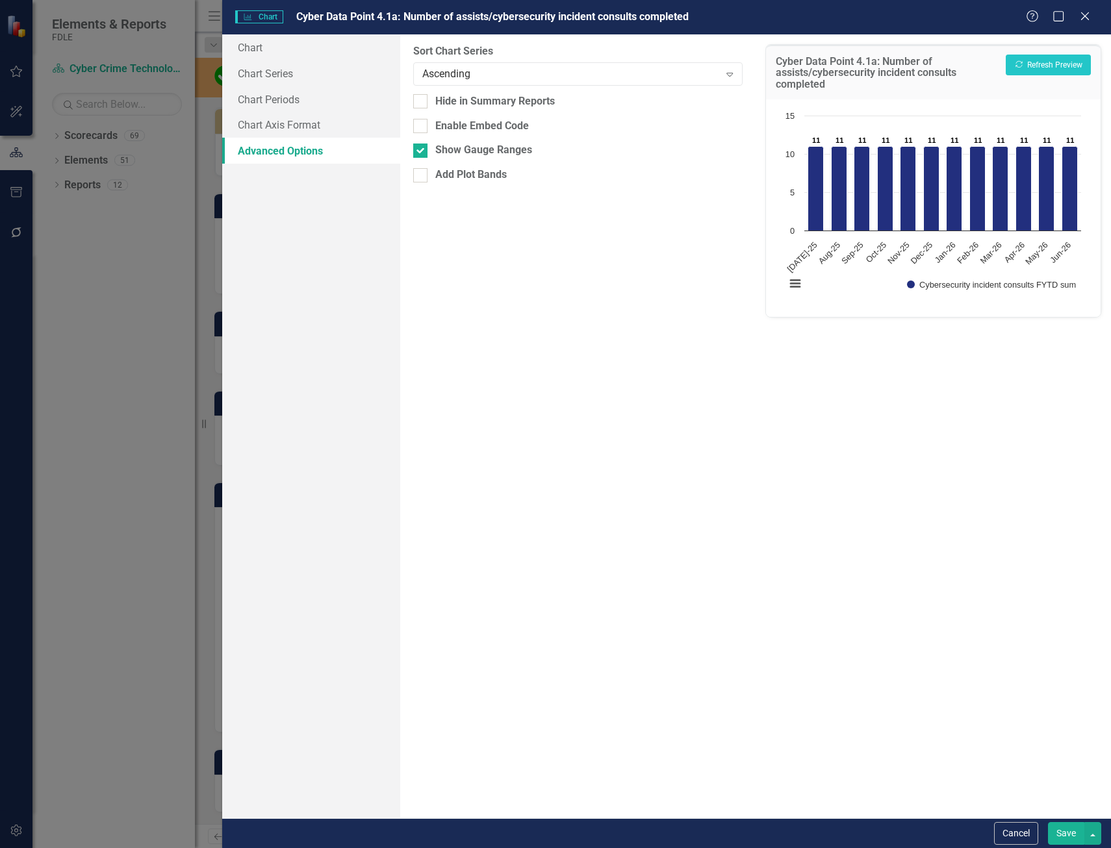
click at [983, 51] on div "Cyber Data Point 4.1a: Number of assists/cybersecurity incident consults comple…" at bounding box center [933, 72] width 334 height 55
click at [1071, 73] on button "Recalculate Refresh Preview" at bounding box center [1047, 65] width 85 height 21
click at [577, 55] on label "Sort Chart Series" at bounding box center [577, 51] width 329 height 15
click at [571, 73] on div "Ascending" at bounding box center [570, 73] width 297 height 15
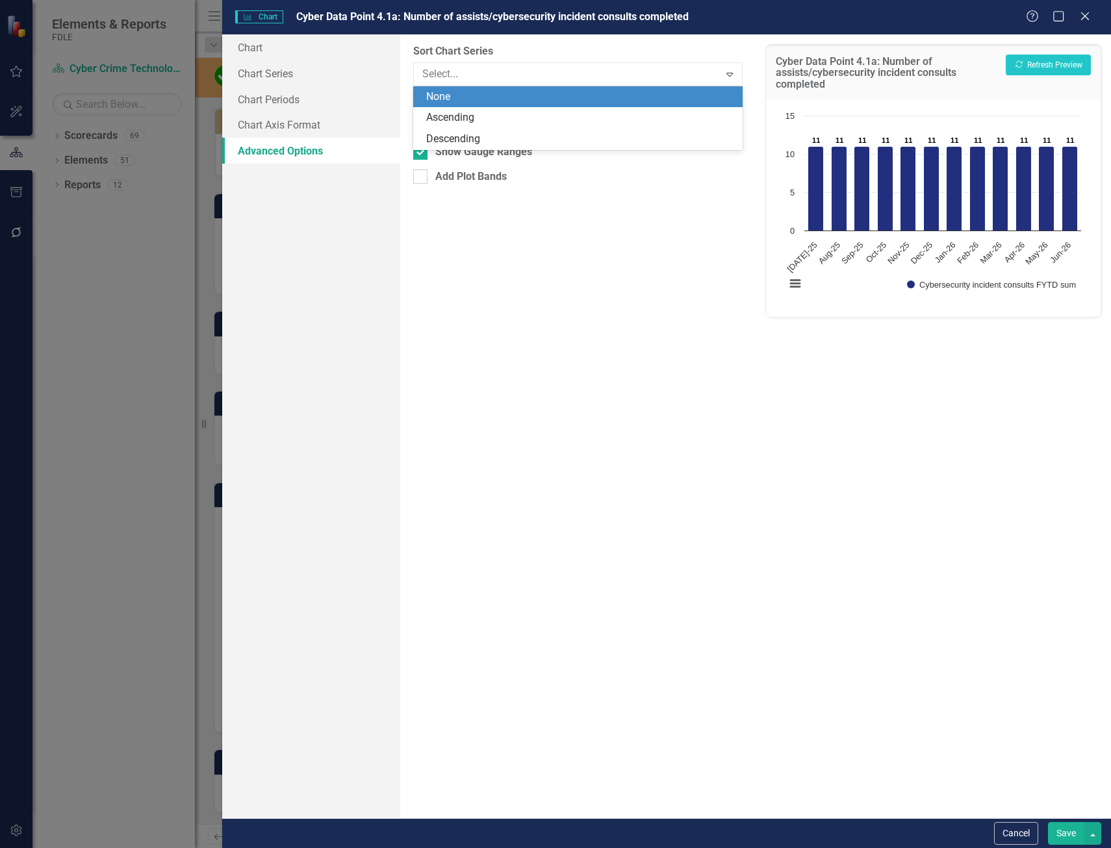
click at [479, 93] on div "None" at bounding box center [580, 97] width 308 height 15
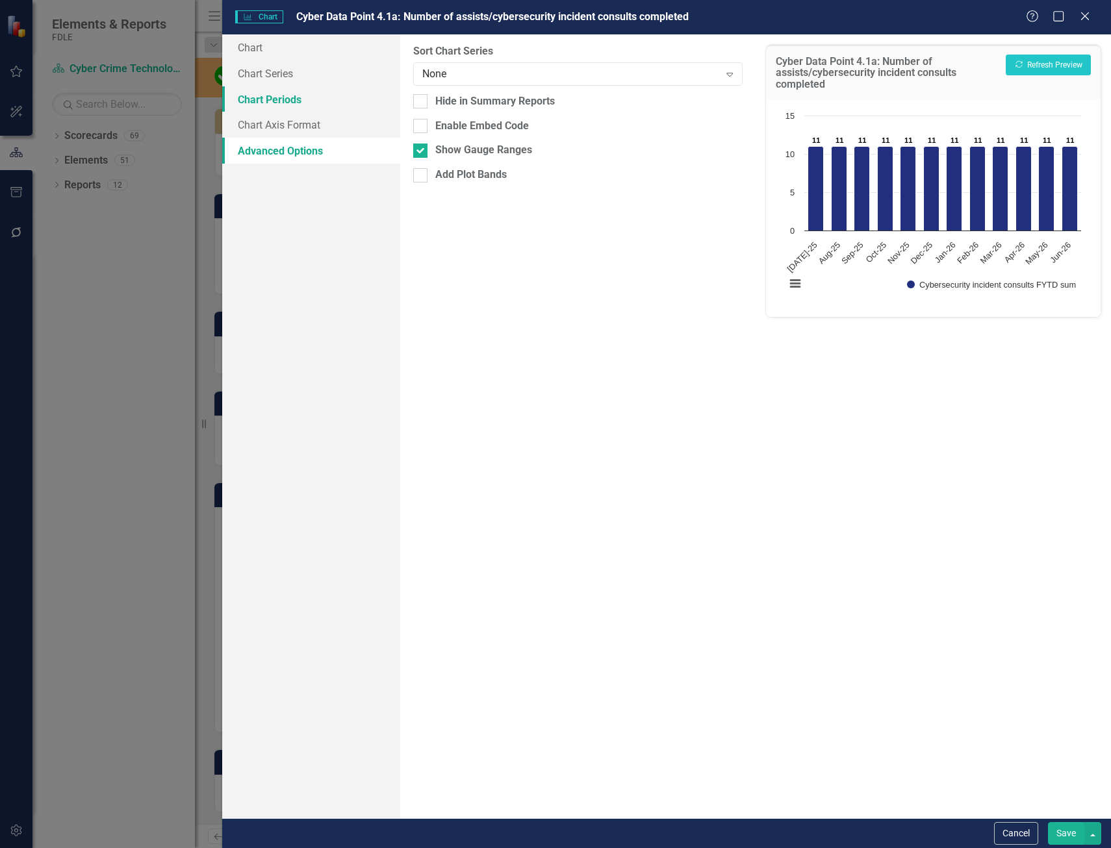
click at [260, 103] on link "Chart Periods" at bounding box center [311, 99] width 178 height 26
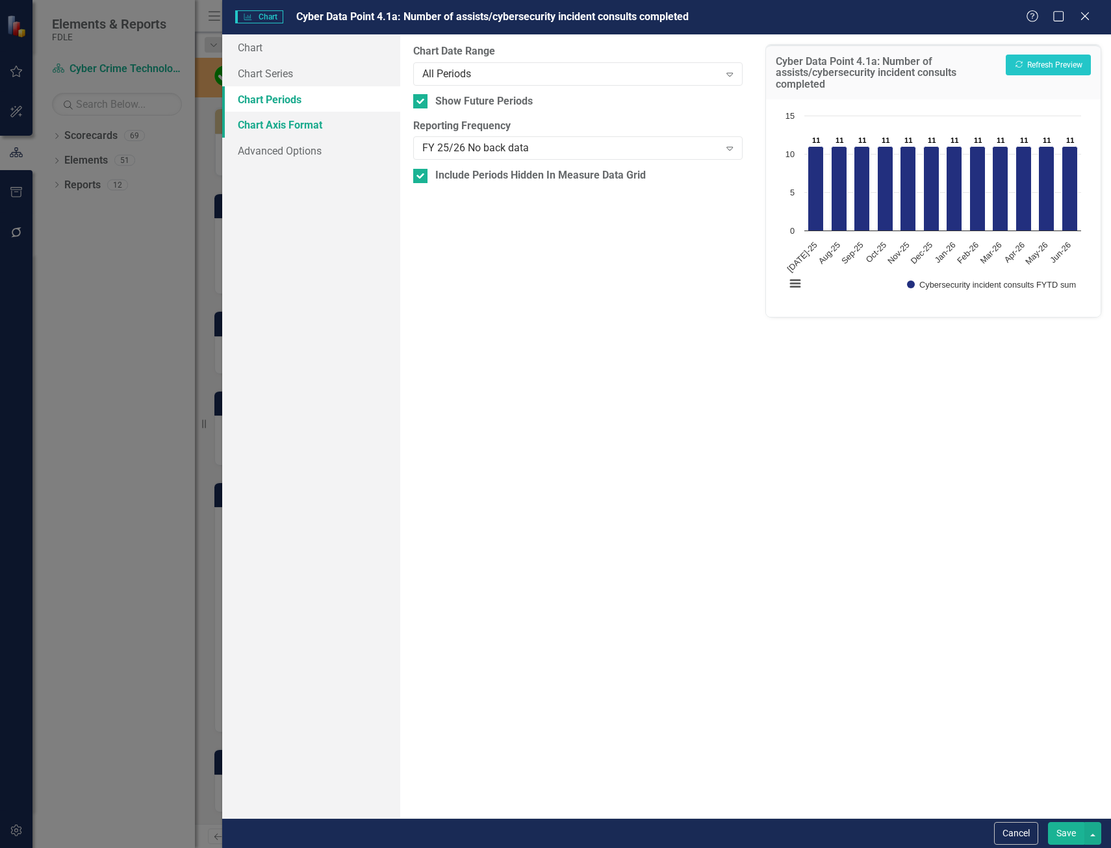
click at [312, 129] on link "Chart Axis Format" at bounding box center [311, 125] width 178 height 26
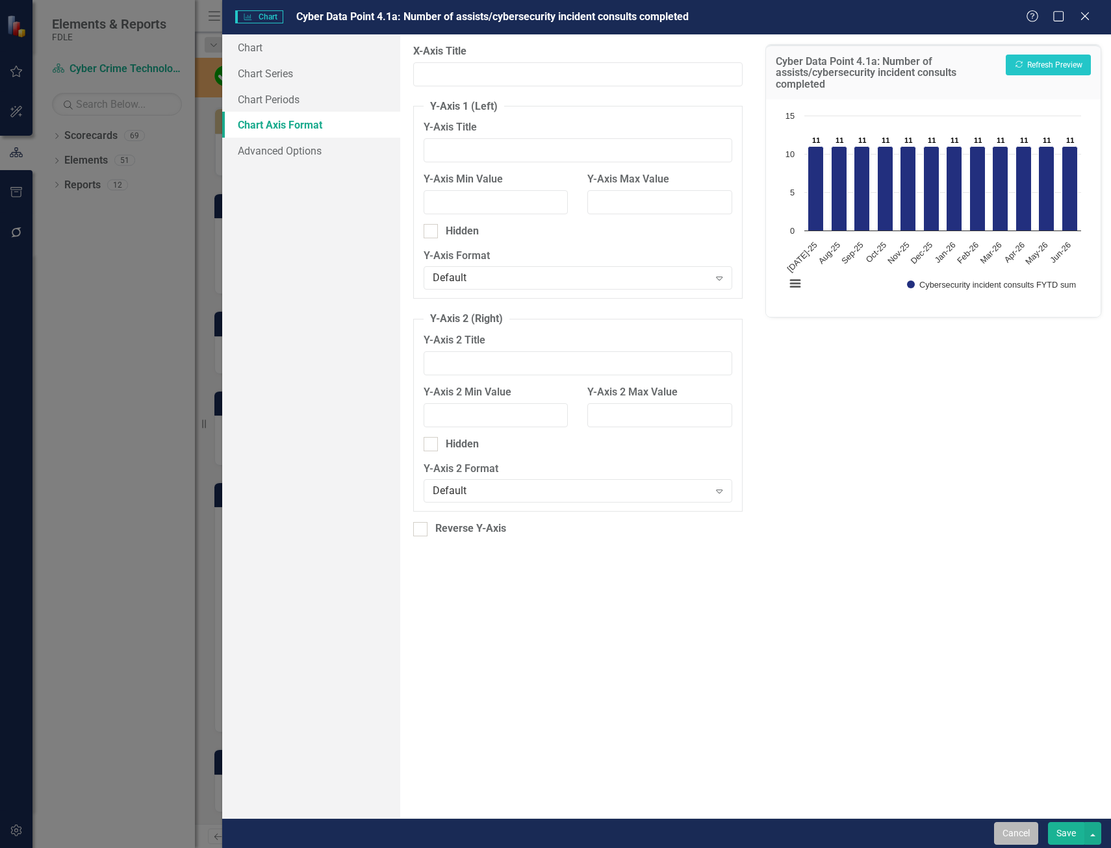
click at [1029, 840] on button "Cancel" at bounding box center [1016, 833] width 44 height 23
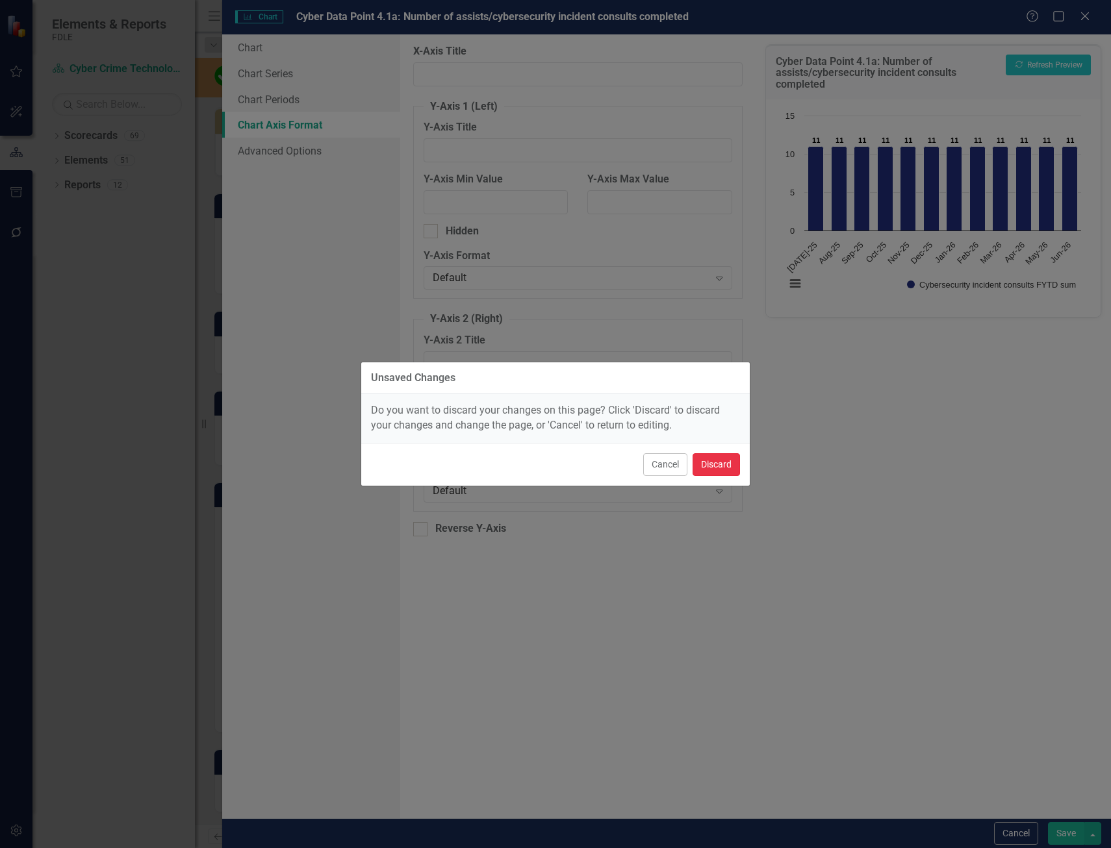
click at [723, 455] on button "Discard" at bounding box center [715, 464] width 47 height 23
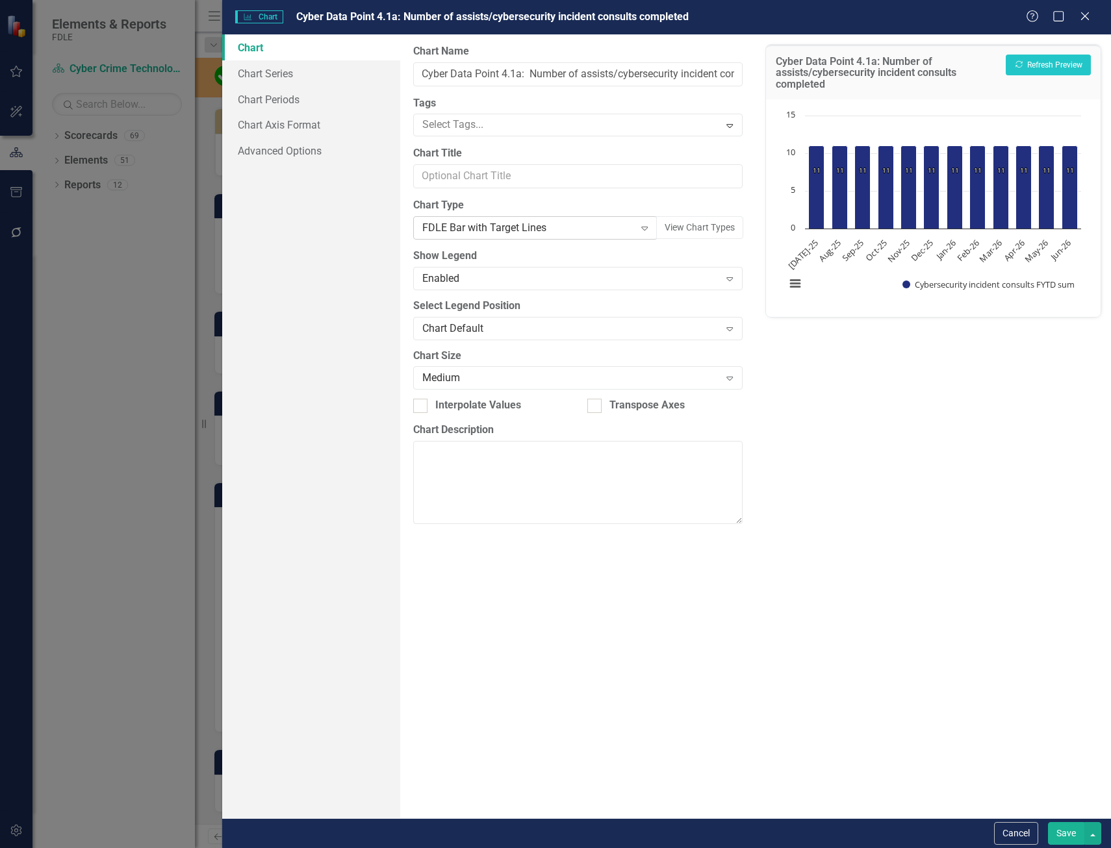
click at [614, 220] on div "FDLE Bar with Target Lines Expand" at bounding box center [535, 227] width 244 height 23
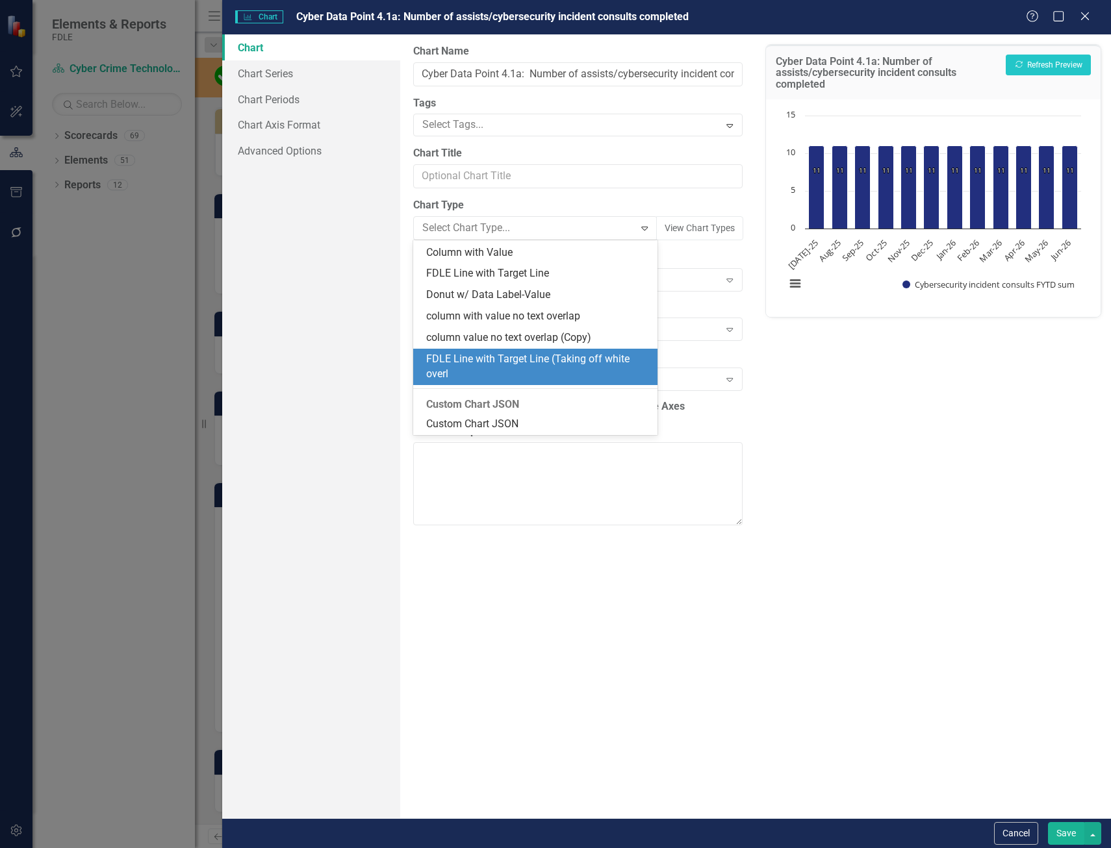
click at [616, 349] on div "FDLE Line with Target Line (Taking off white overl" at bounding box center [535, 367] width 244 height 36
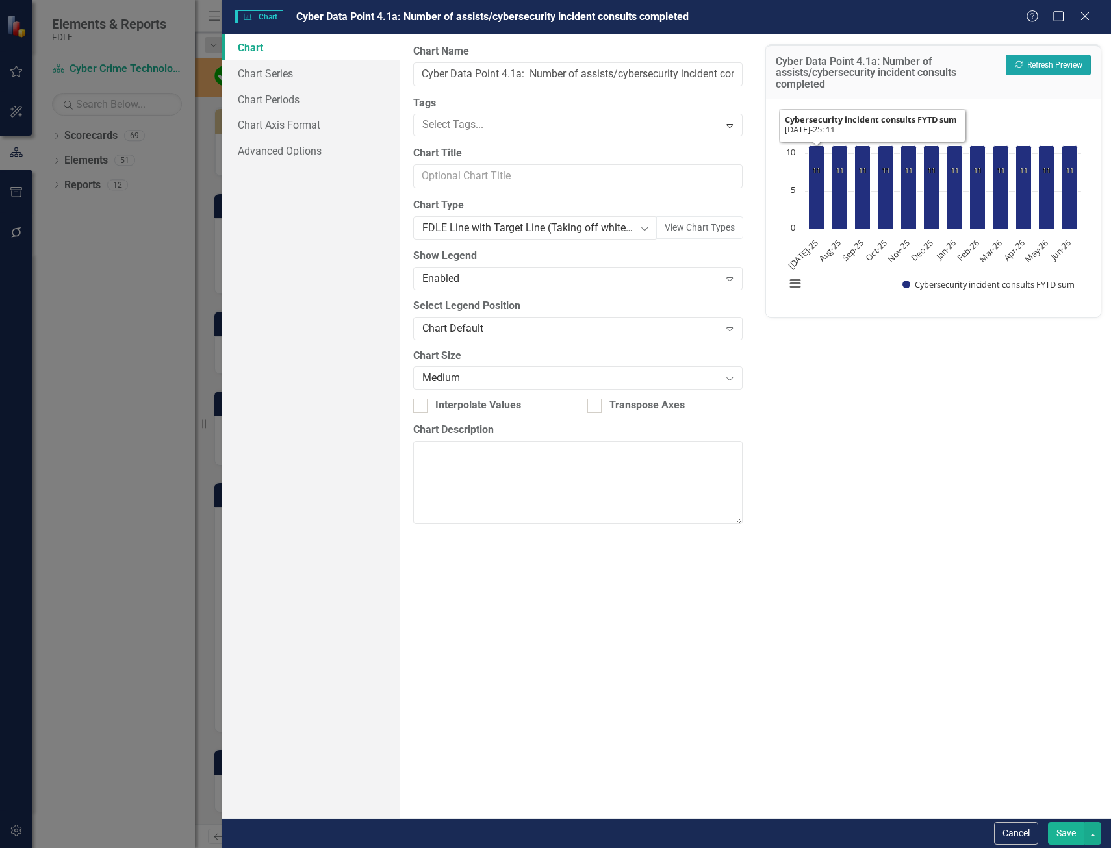
click at [1028, 65] on button "Recalculate Refresh Preview" at bounding box center [1047, 65] width 85 height 21
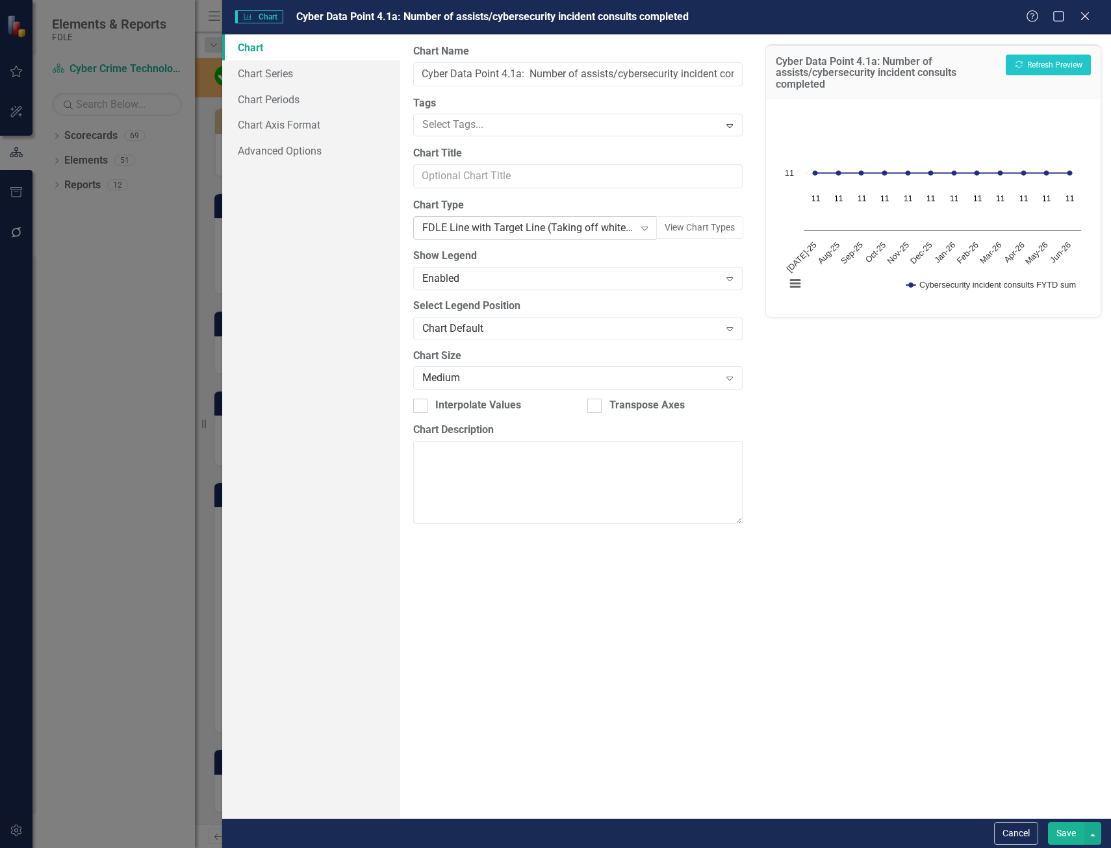
click at [533, 232] on div "FDLE Line with Target Line (Taking off white overl" at bounding box center [528, 228] width 212 height 15
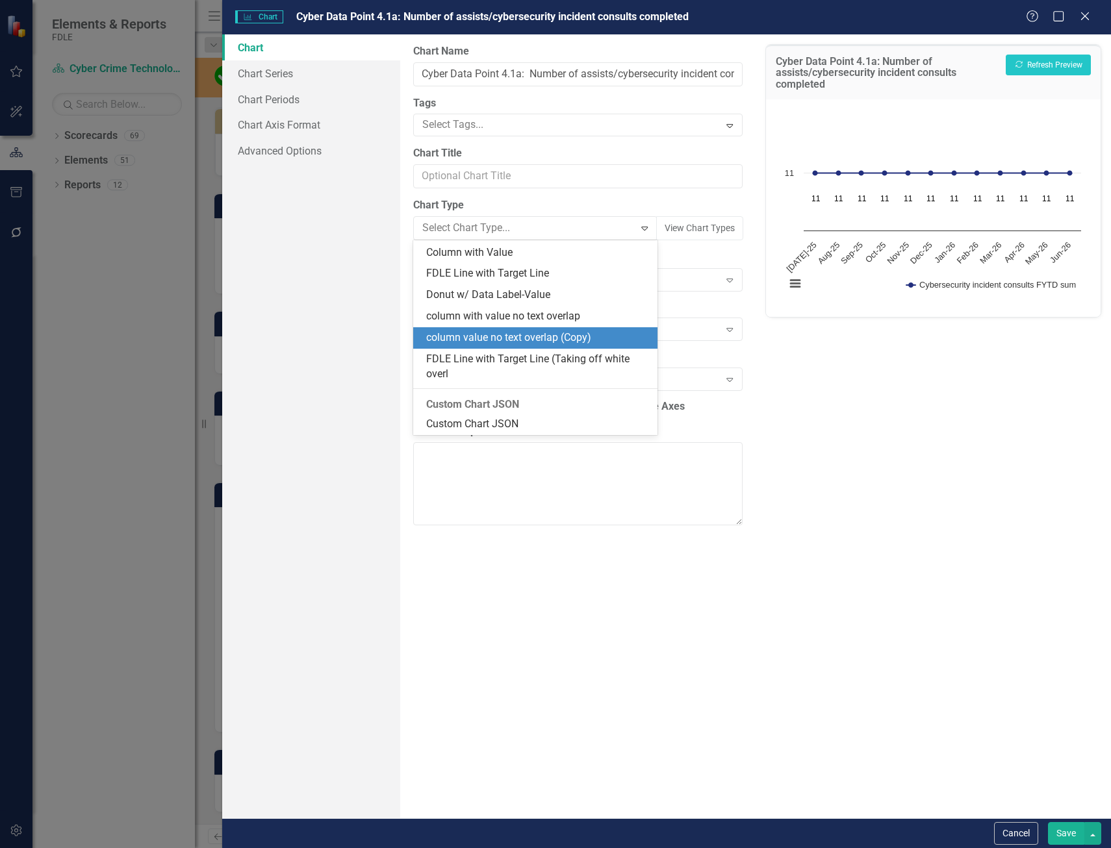
click at [570, 329] on div "column value no text overlap (Copy)" at bounding box center [535, 337] width 244 height 21
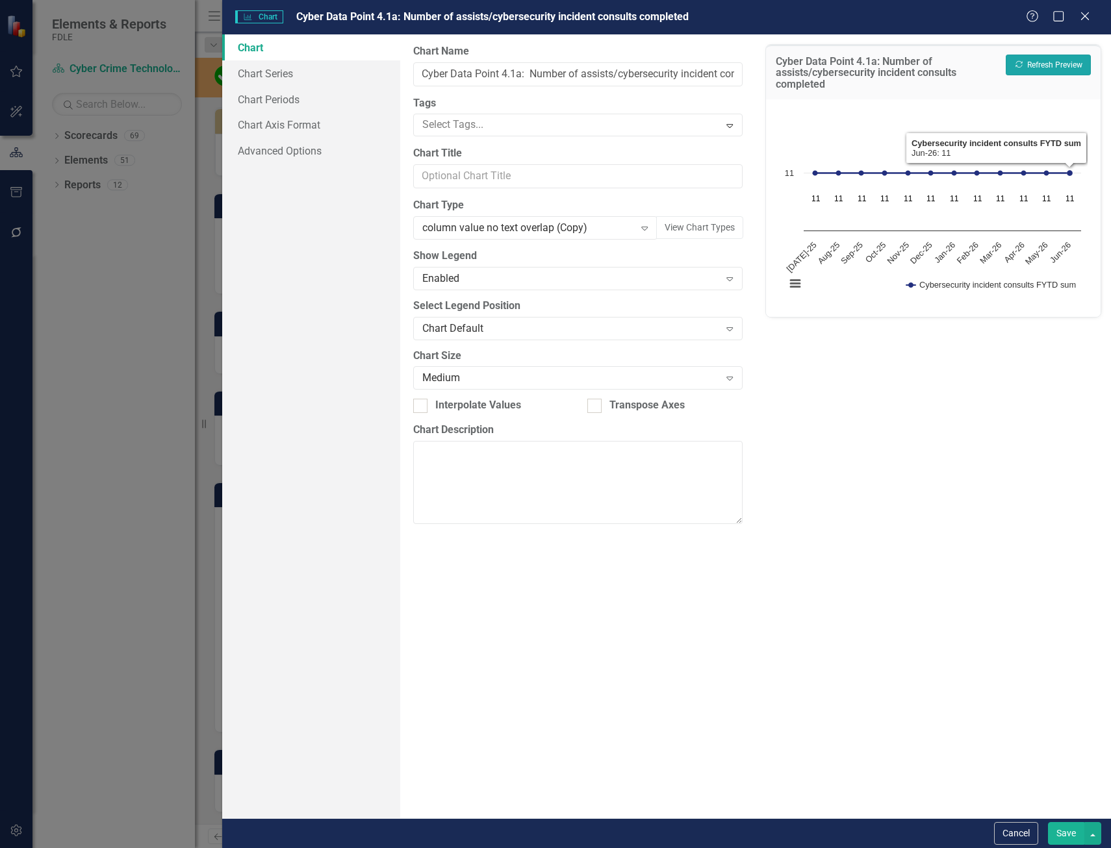
click at [1060, 56] on button "Recalculate Refresh Preview" at bounding box center [1047, 65] width 85 height 21
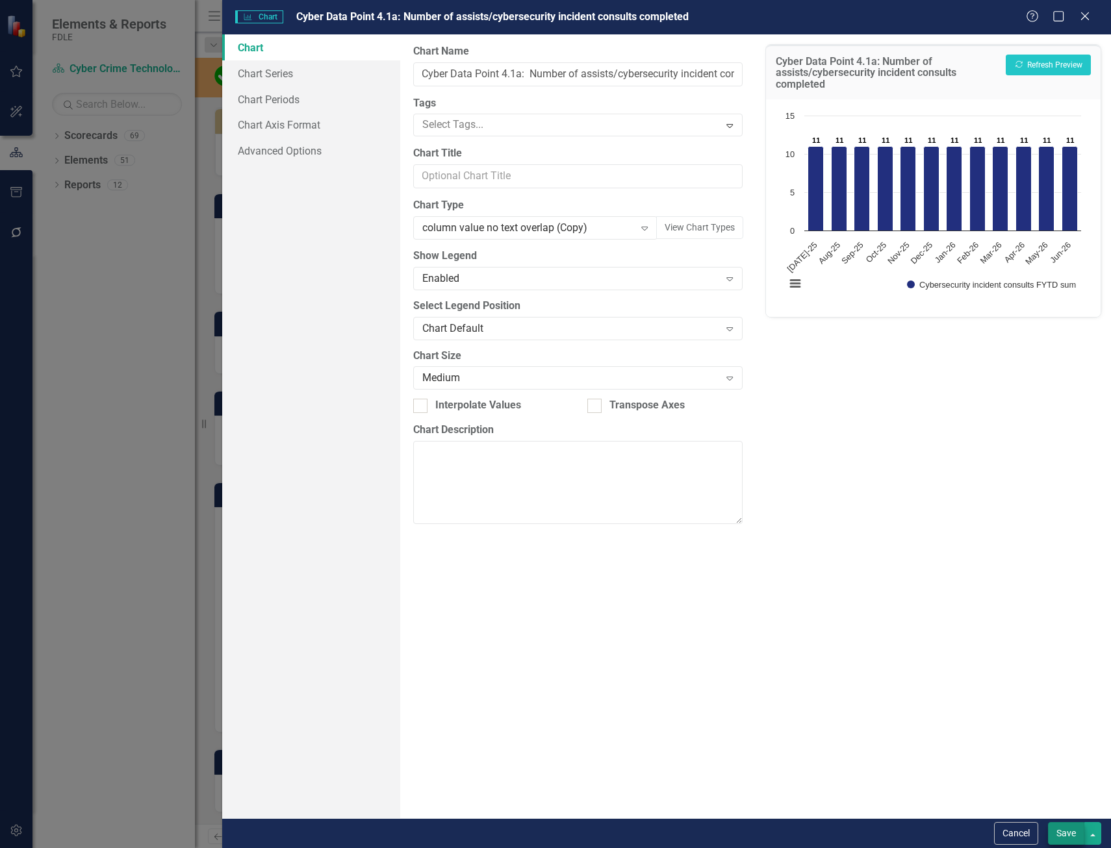
click at [1067, 829] on div "Cancel Save" at bounding box center [666, 833] width 888 height 30
click at [1067, 829] on button "Save" at bounding box center [1066, 833] width 36 height 23
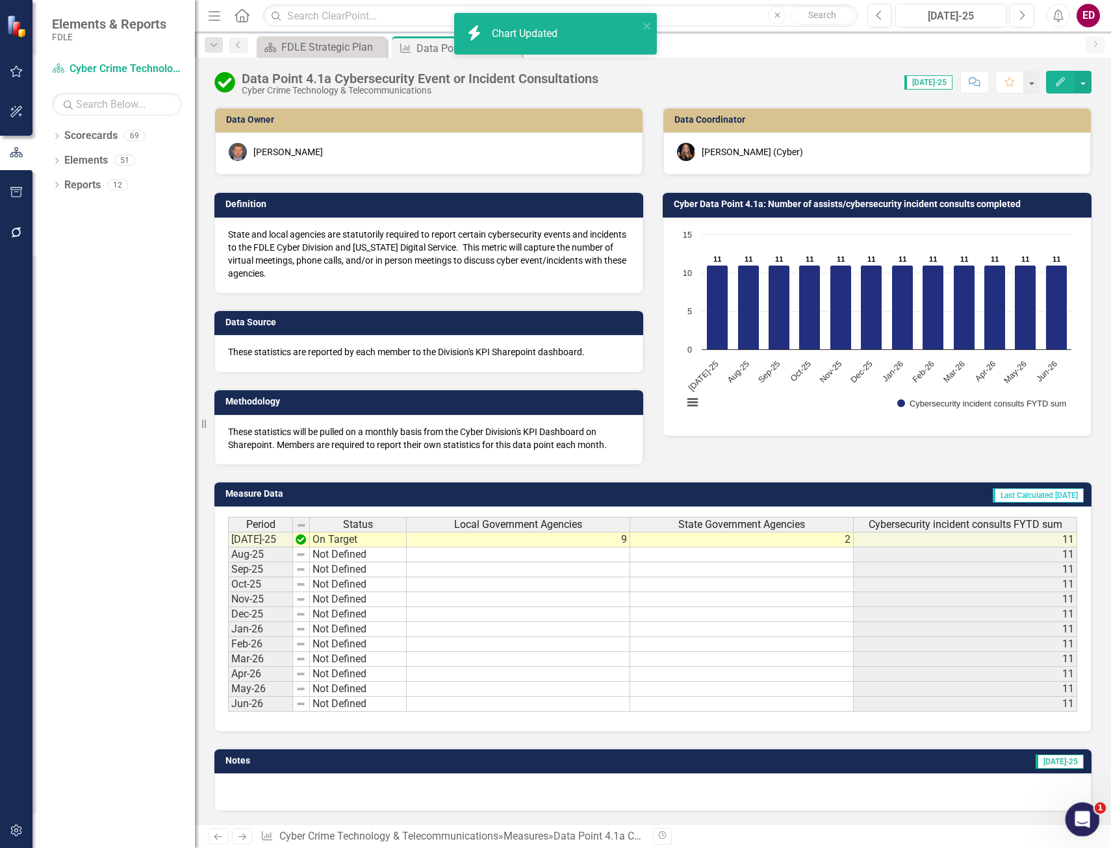
click at [1078, 823] on icon "Open Intercom Messenger" at bounding box center [1080, 817] width 21 height 21
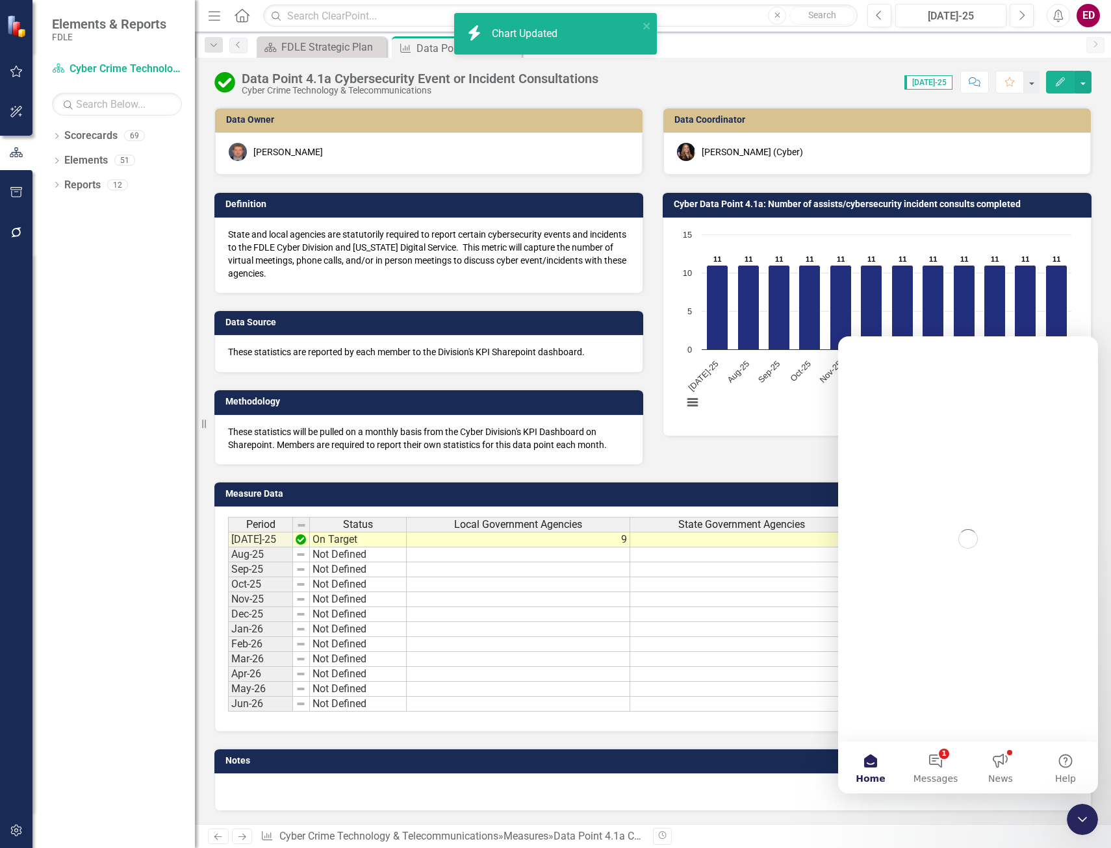
scroll to position [0, 0]
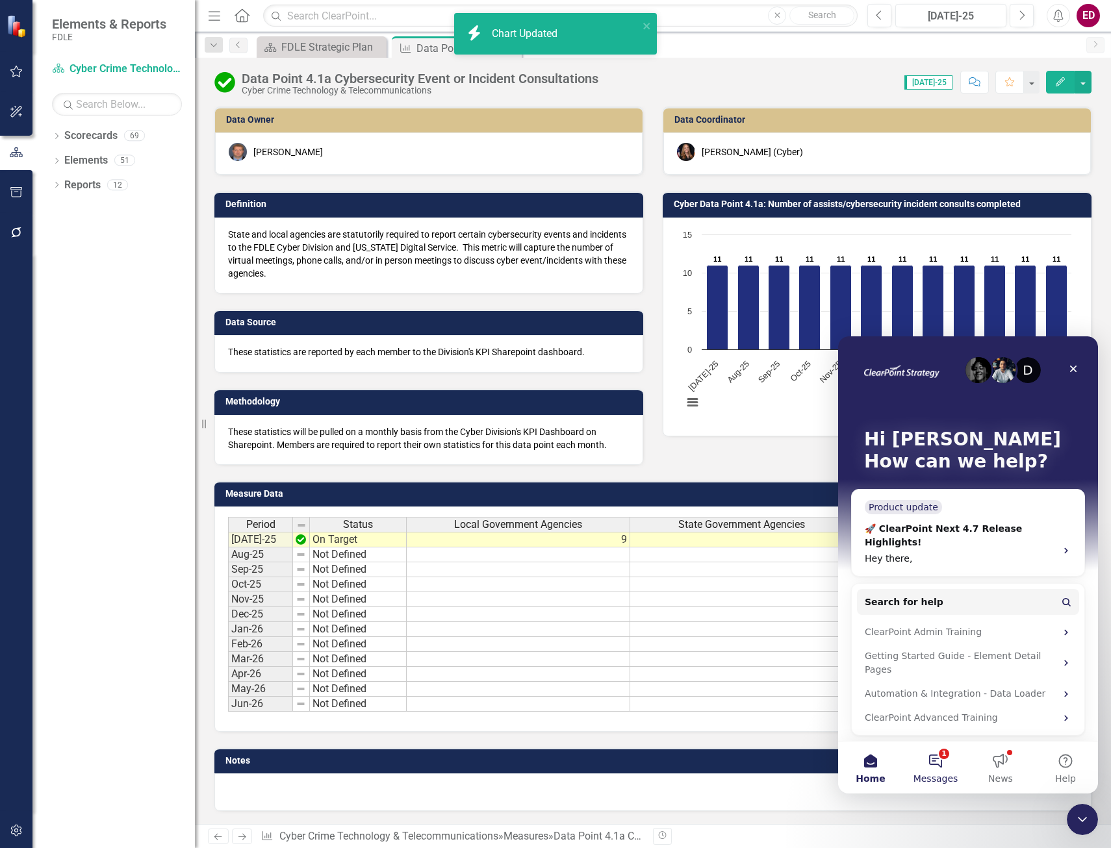
click at [949, 761] on button "1 Messages" at bounding box center [935, 768] width 65 height 52
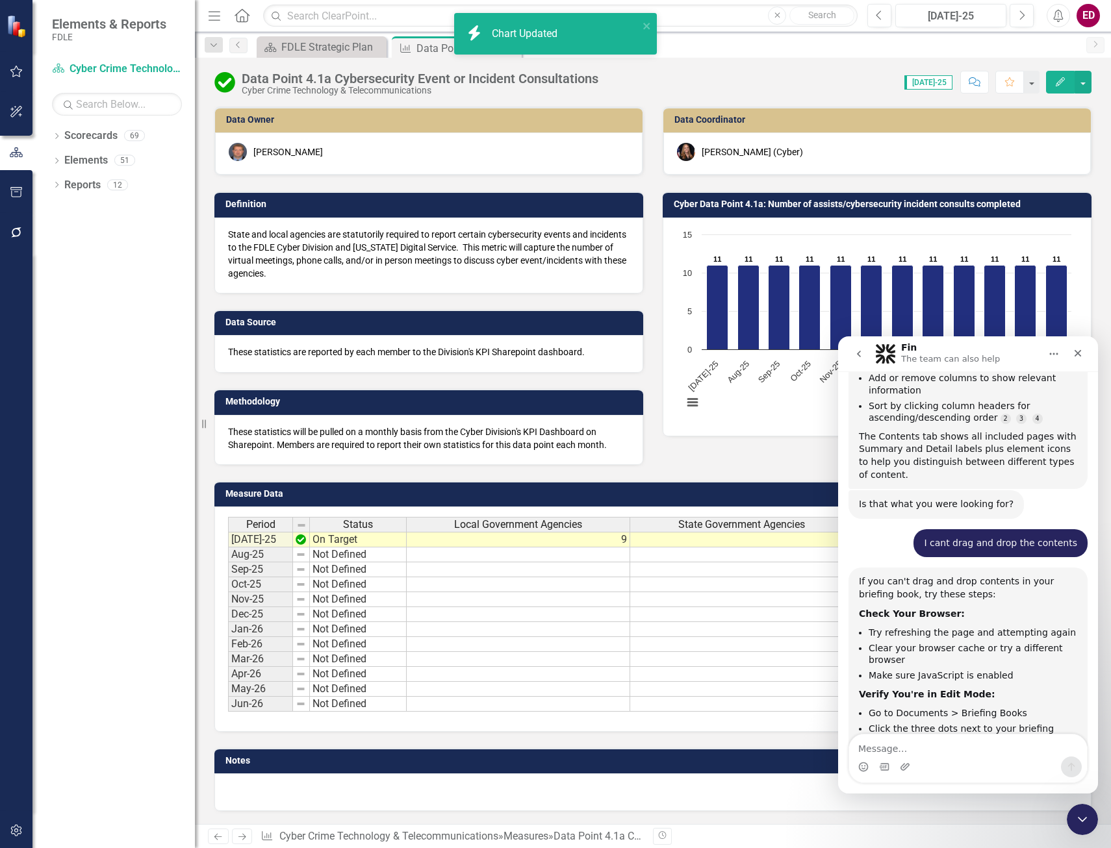
scroll to position [8455, 0]
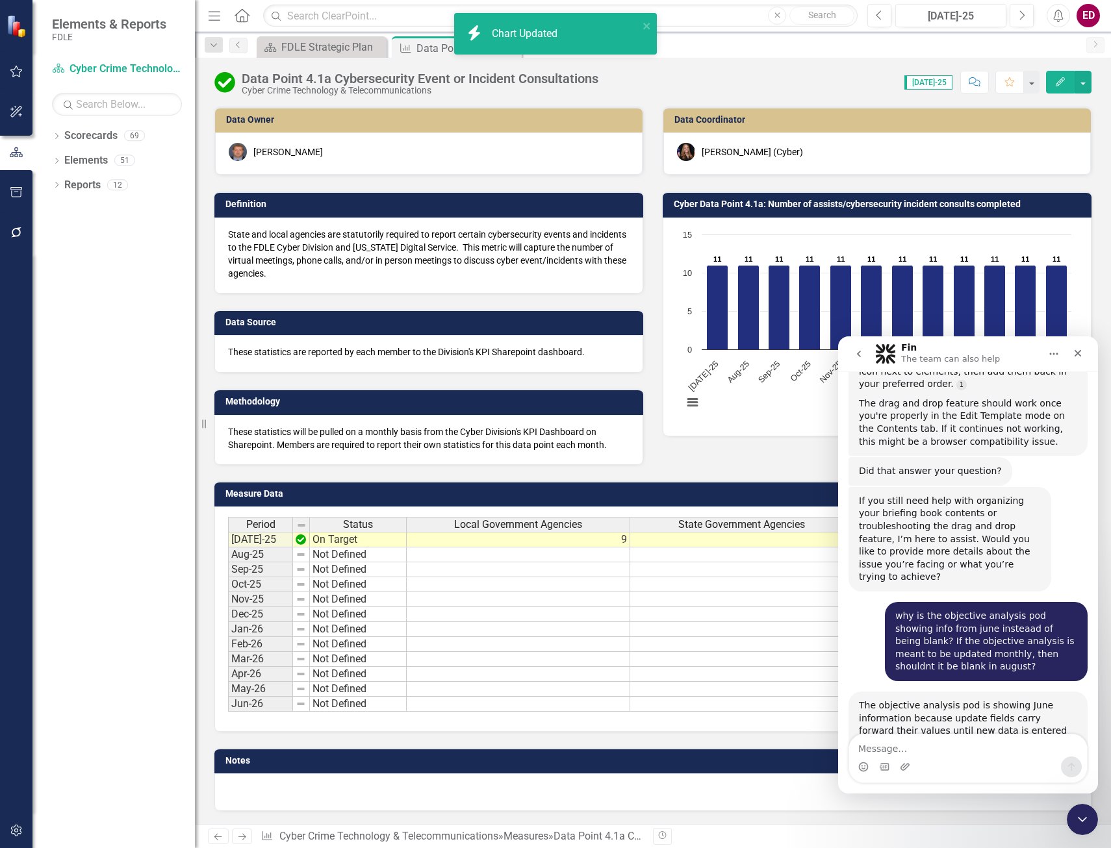
click at [980, 772] on div "Intercom messenger" at bounding box center [968, 767] width 238 height 21
click at [988, 753] on textarea "Message…" at bounding box center [968, 745] width 238 height 22
type textarea "h"
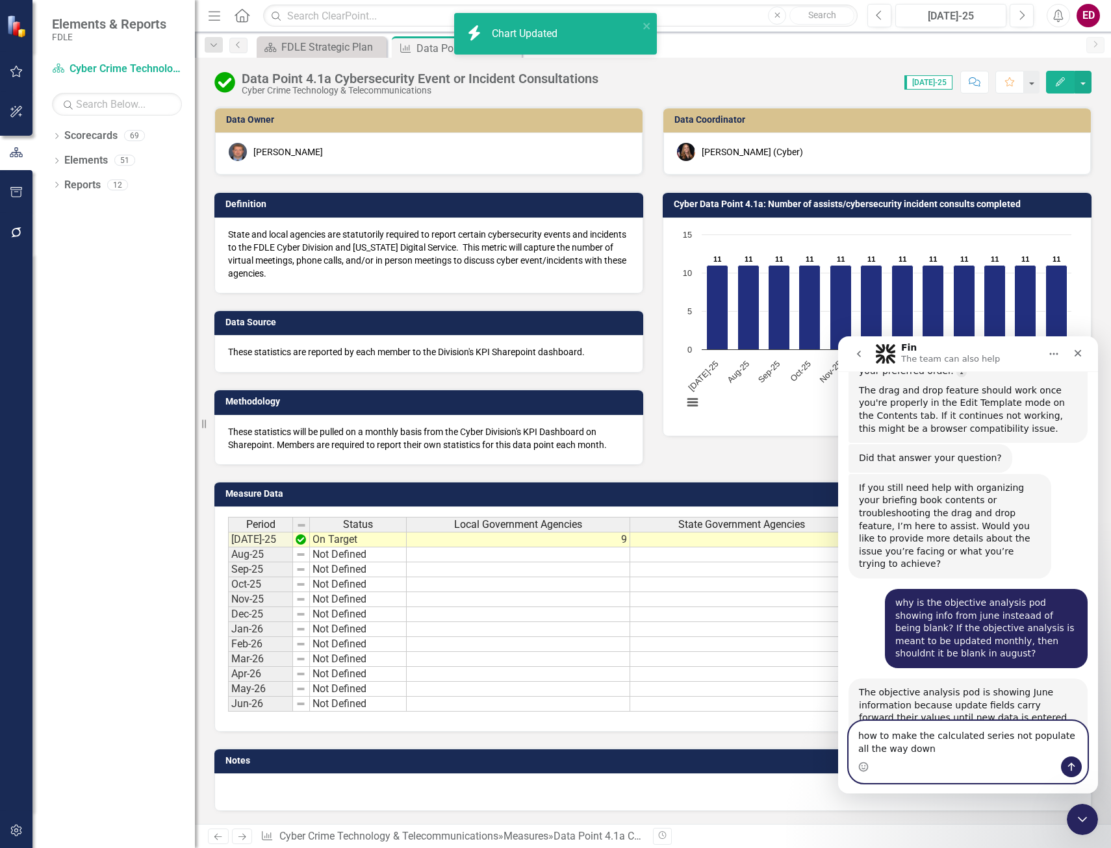
type textarea "how to make the calculated series not populate all the way down"
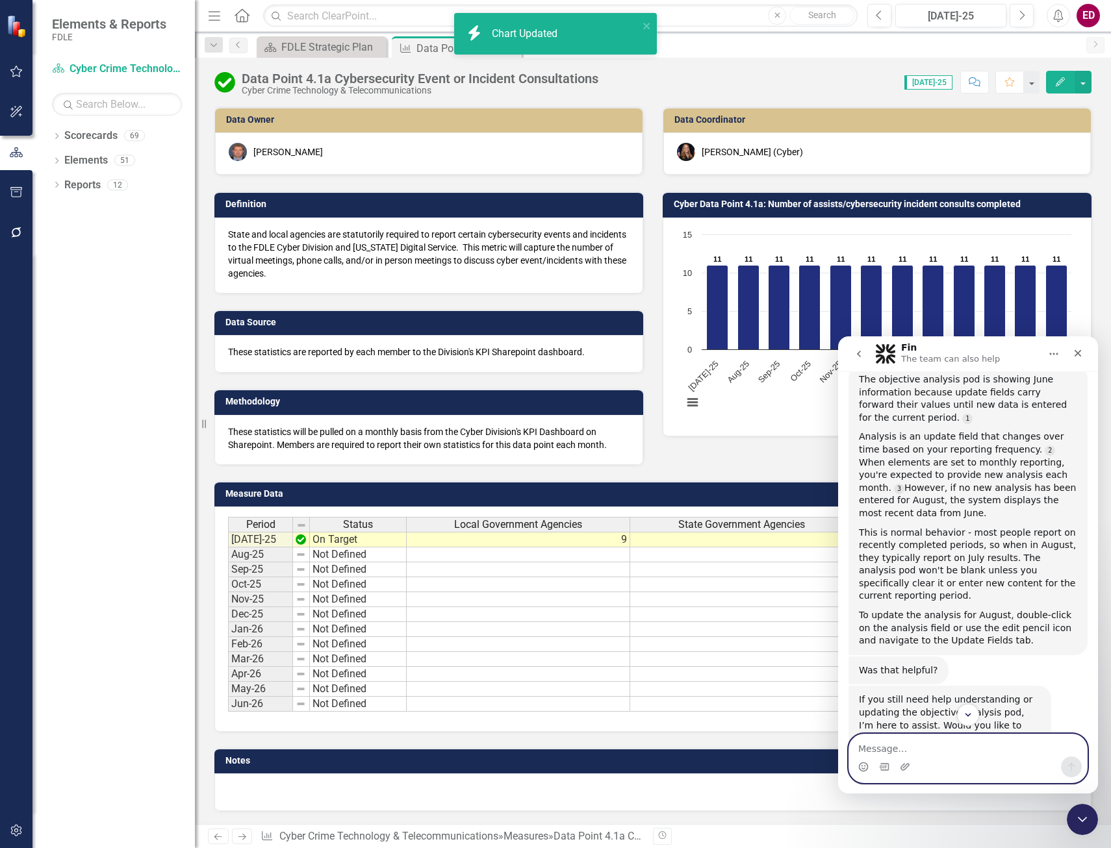
scroll to position [8909, 0]
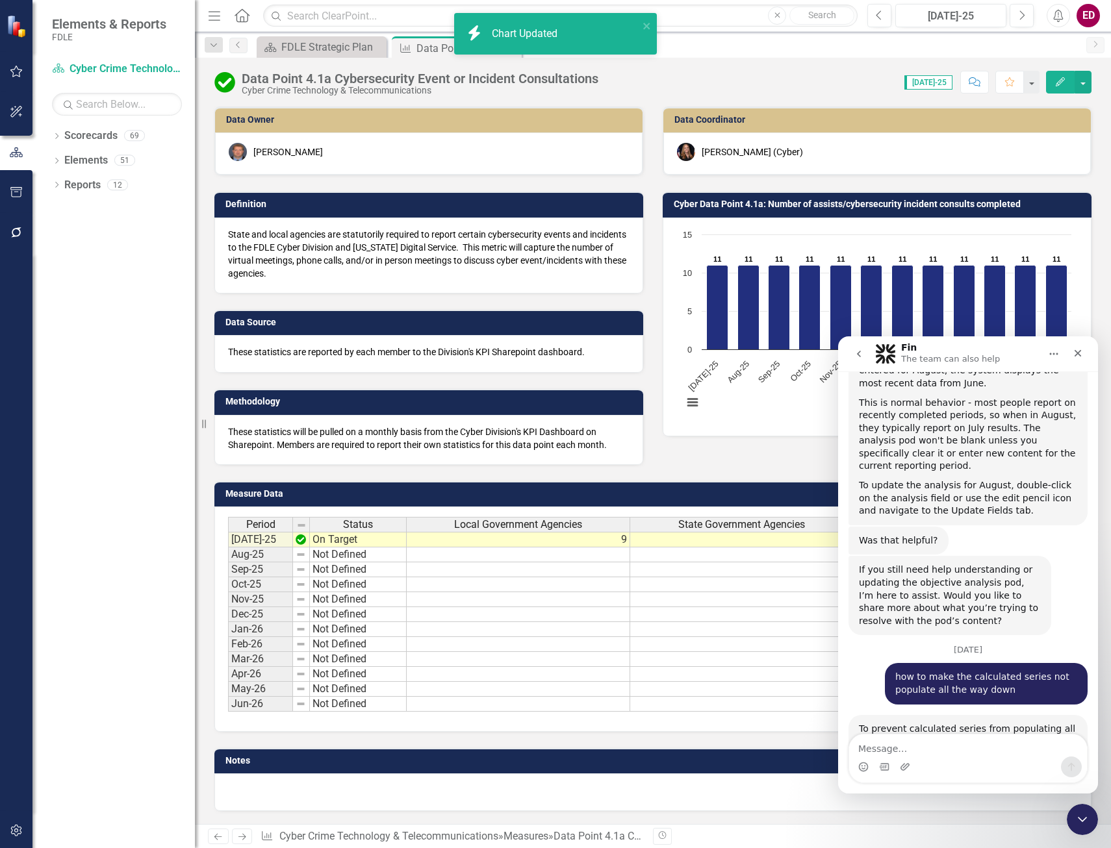
click at [1060, 82] on icon "Edit" at bounding box center [1060, 81] width 12 height 9
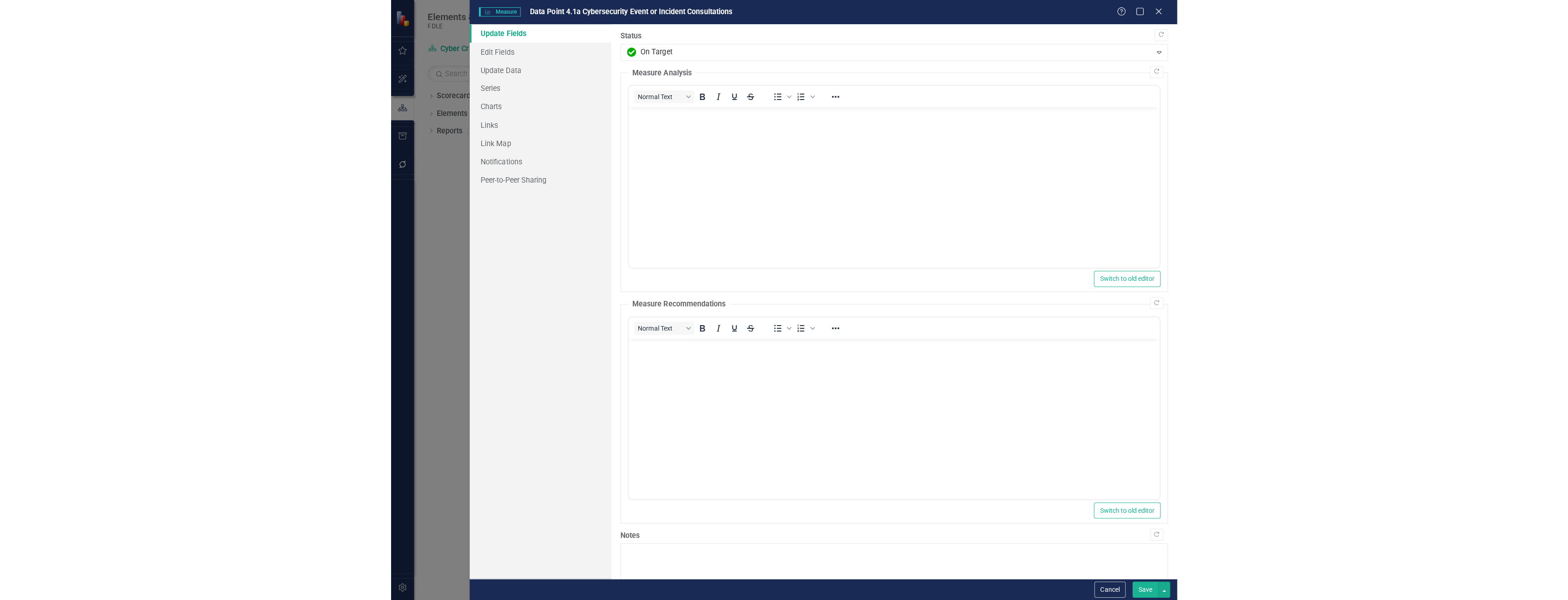
scroll to position [0, 0]
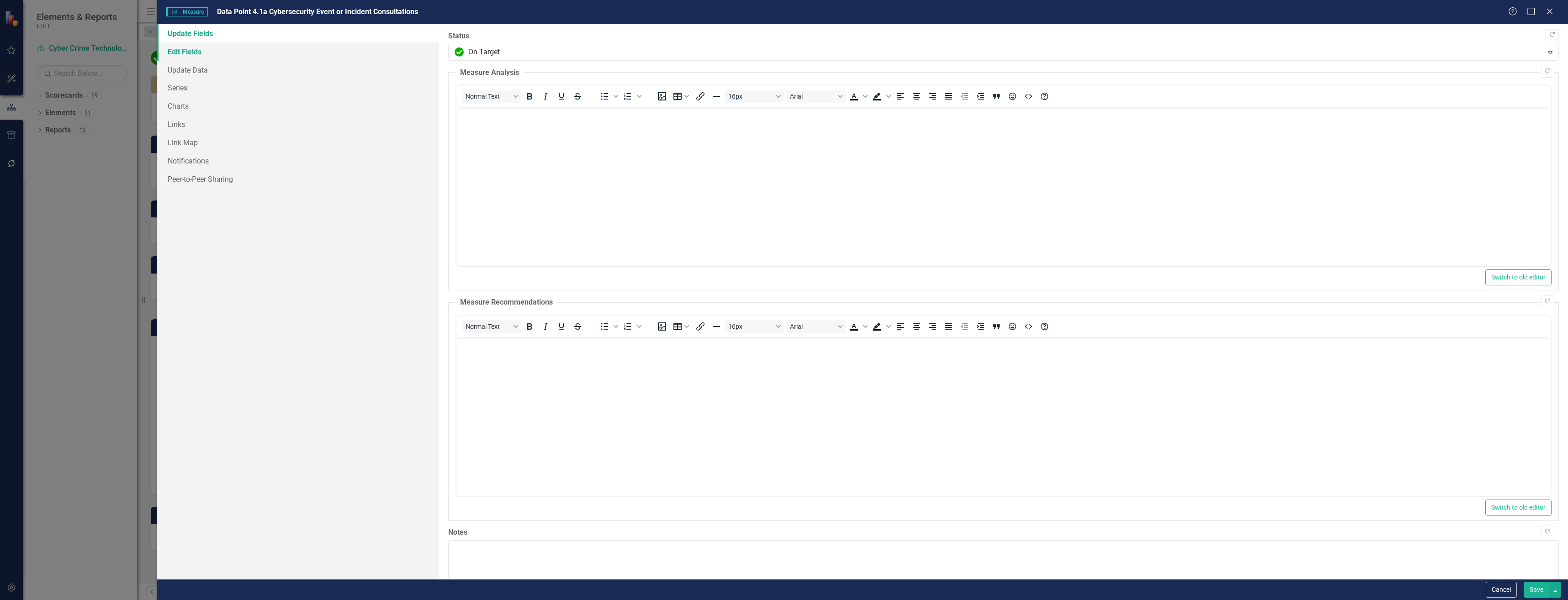
click at [280, 48] on link "Edit Fields" at bounding box center [298, 51] width 282 height 18
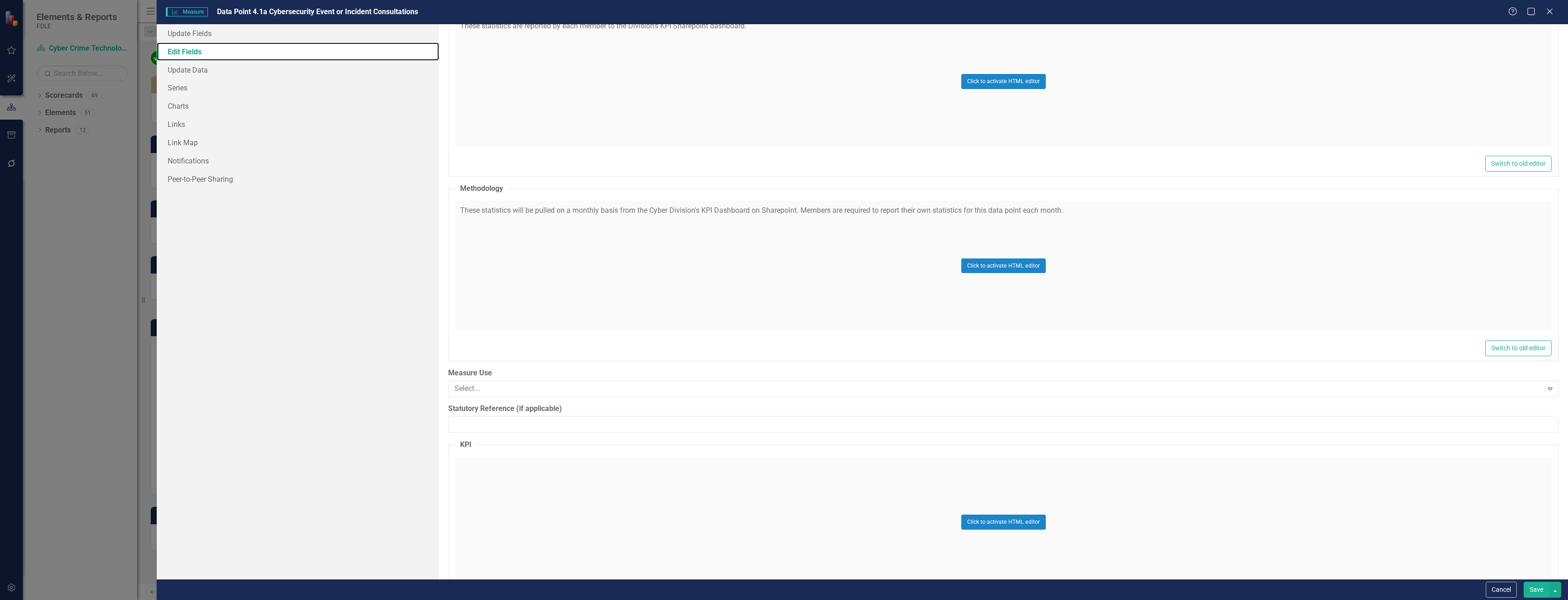
scroll to position [737, 0]
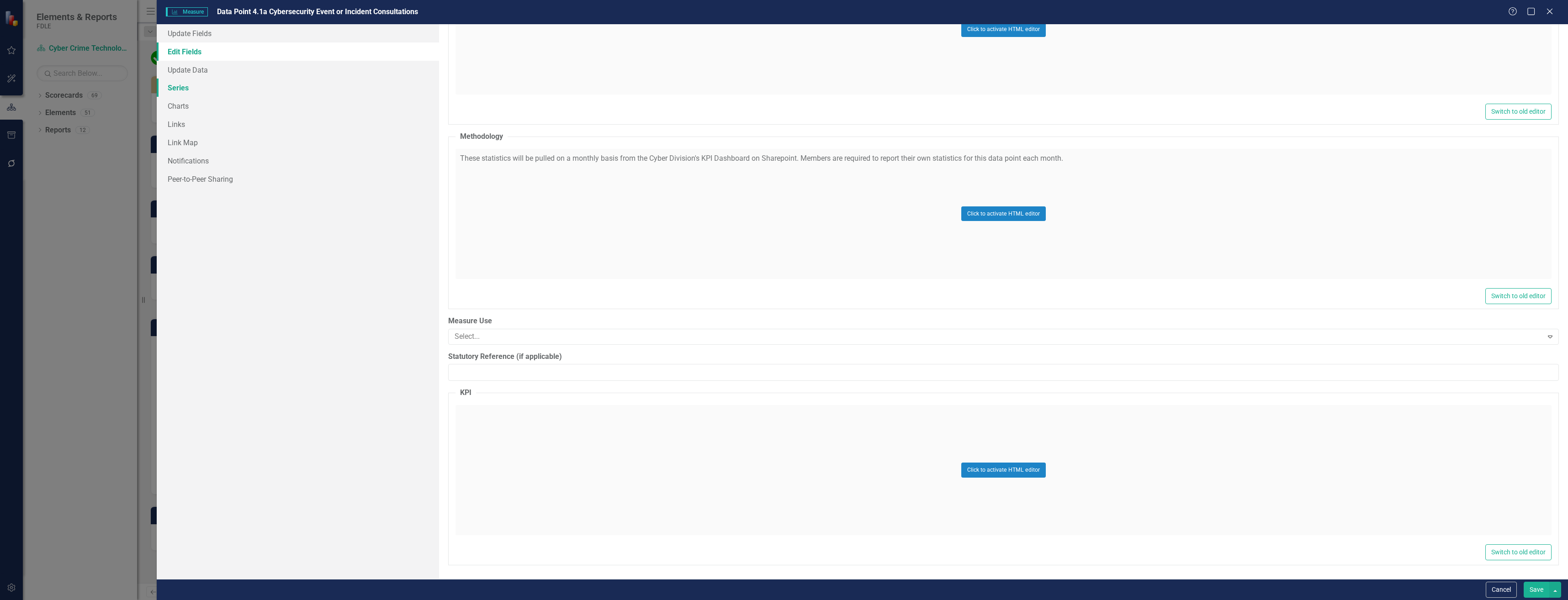
click at [248, 79] on link "Series" at bounding box center [298, 88] width 282 height 18
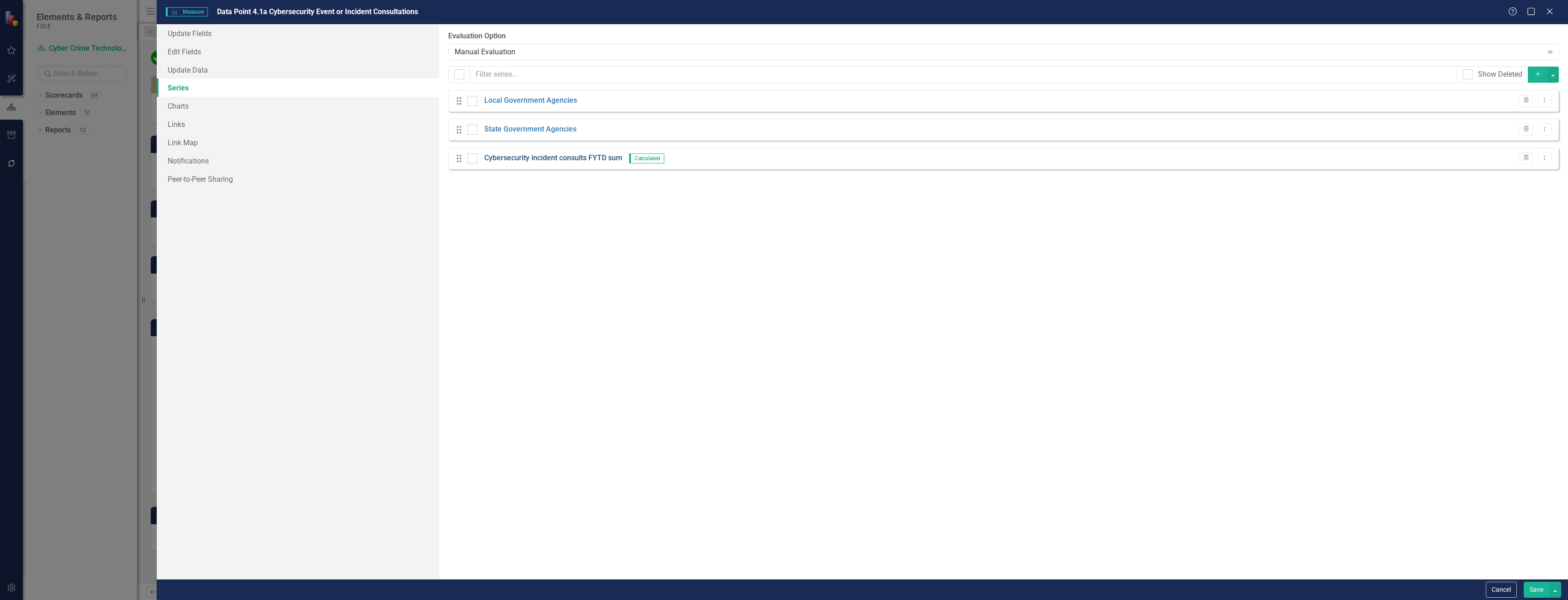
click at [552, 161] on link "Cybersecurity incident consults FYTD sum" at bounding box center [553, 158] width 138 height 11
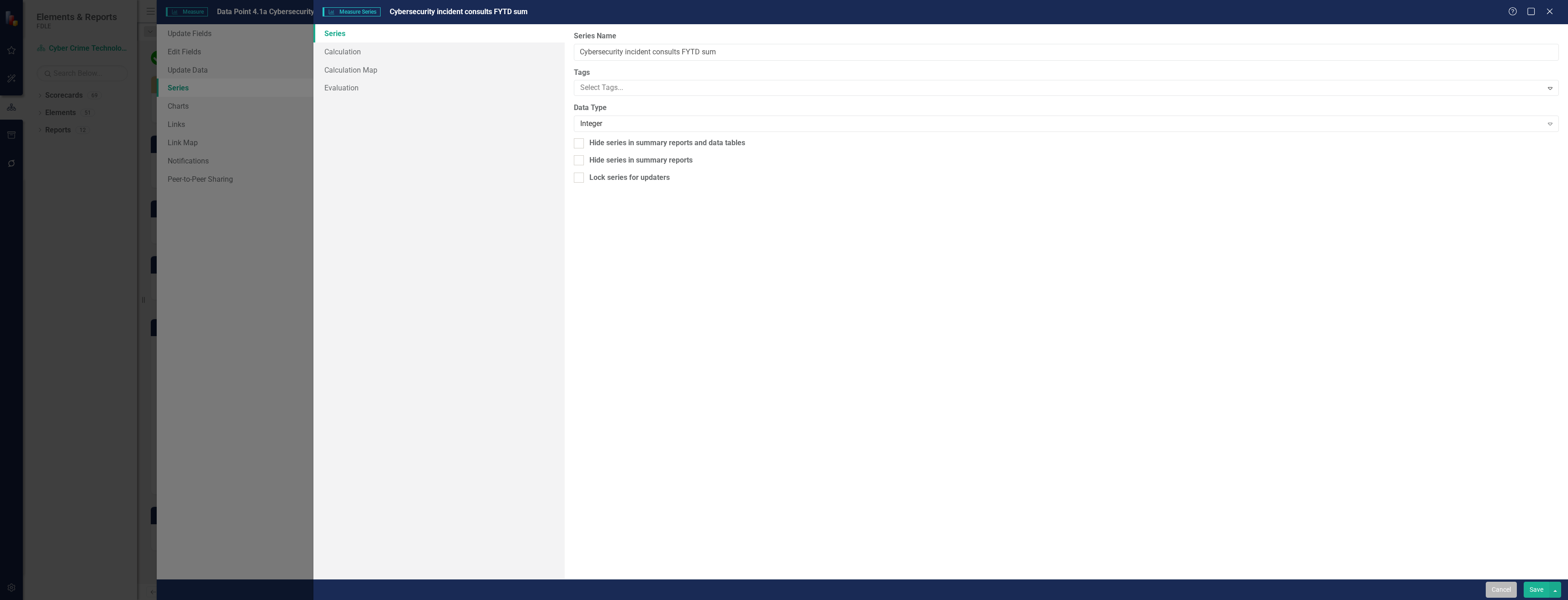
click at [781, 591] on button "Cancel" at bounding box center [1501, 589] width 31 height 16
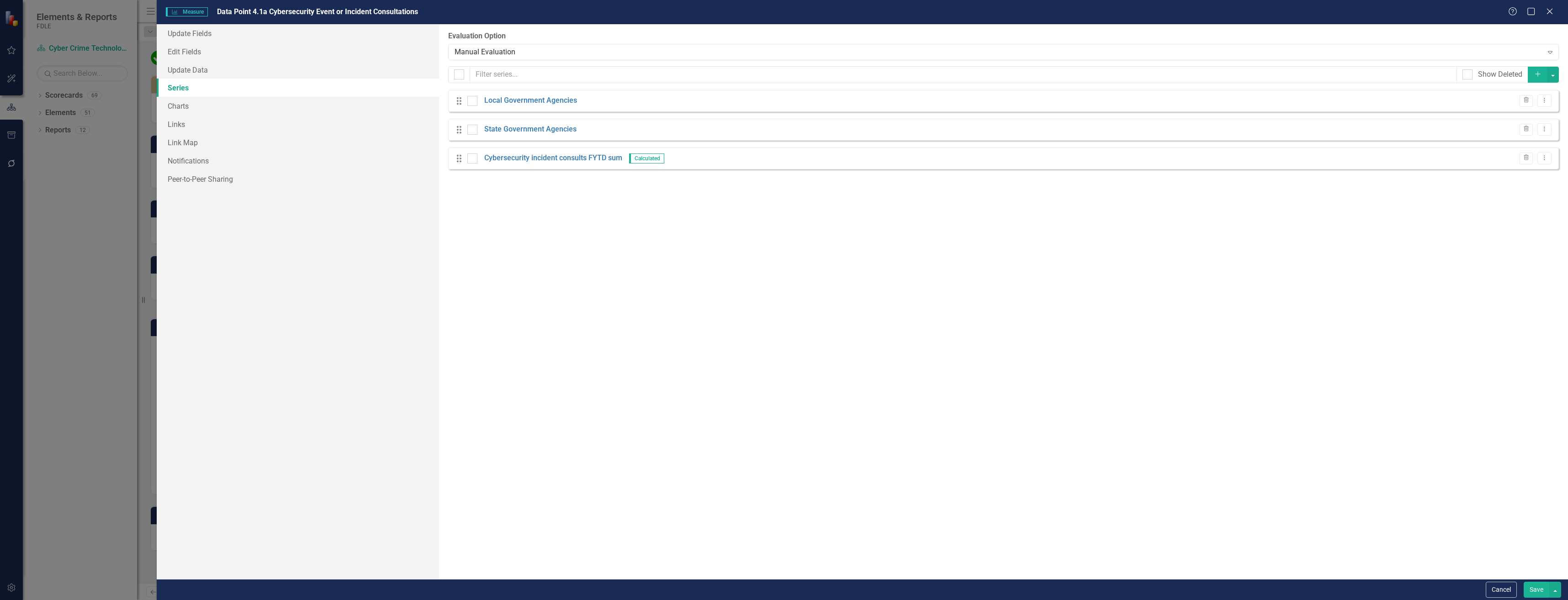
click at [781, 591] on button "Cancel" at bounding box center [1501, 589] width 31 height 16
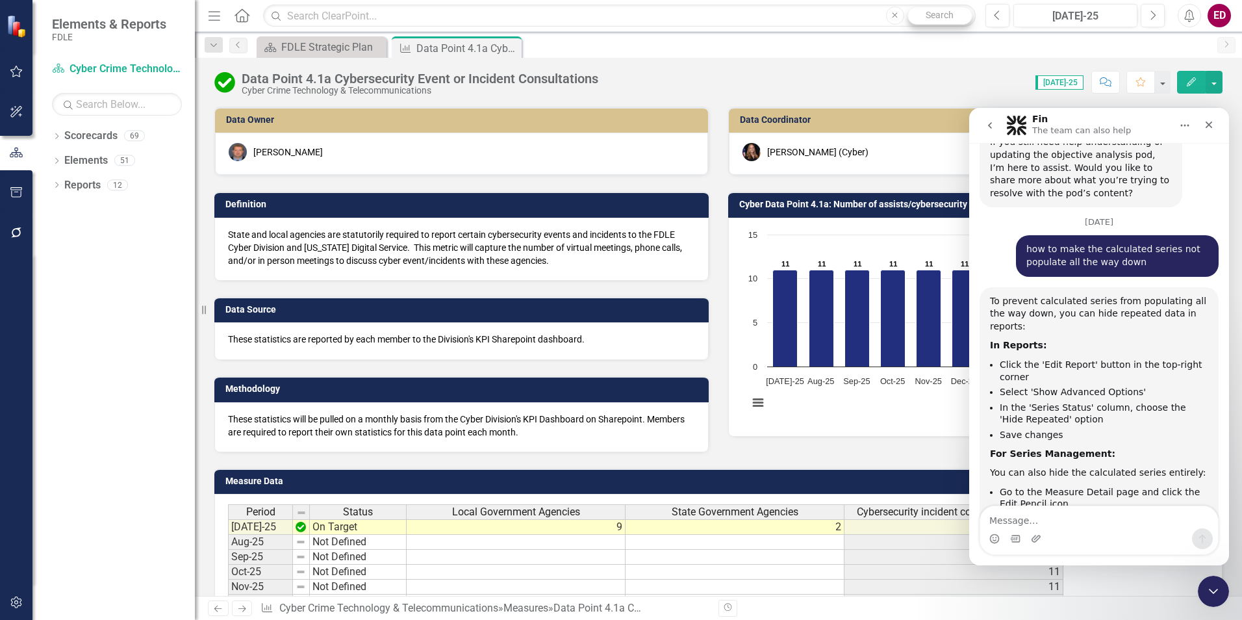
scroll to position [8990, 0]
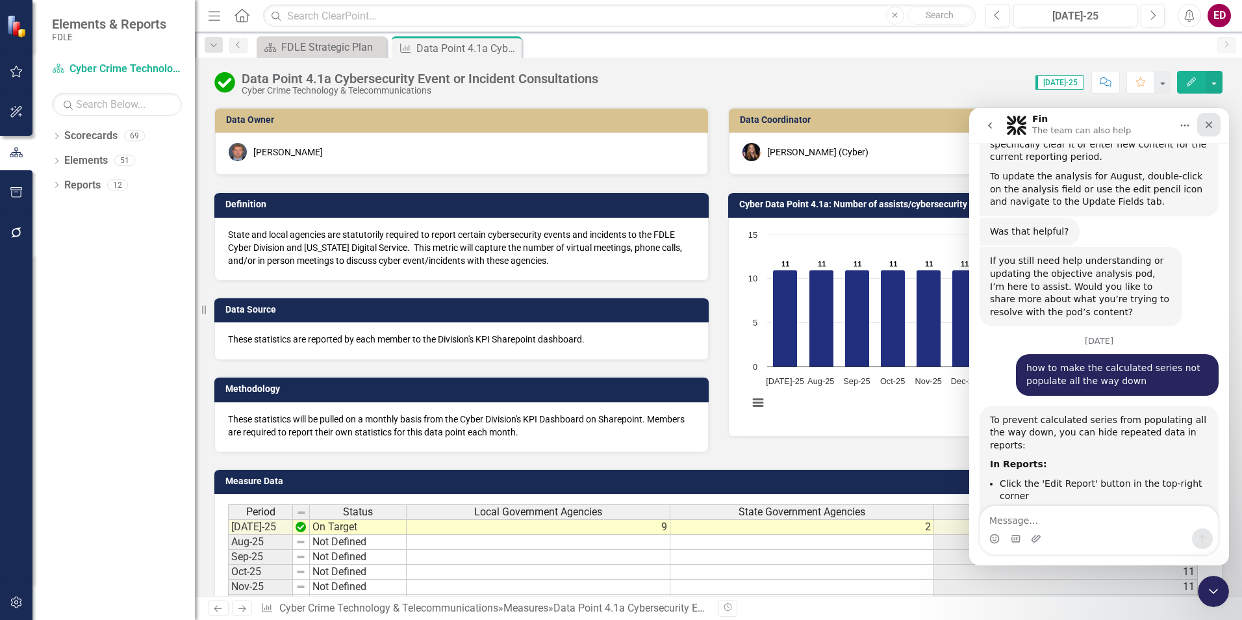
click at [1110, 121] on icon "Close" at bounding box center [1208, 124] width 10 height 10
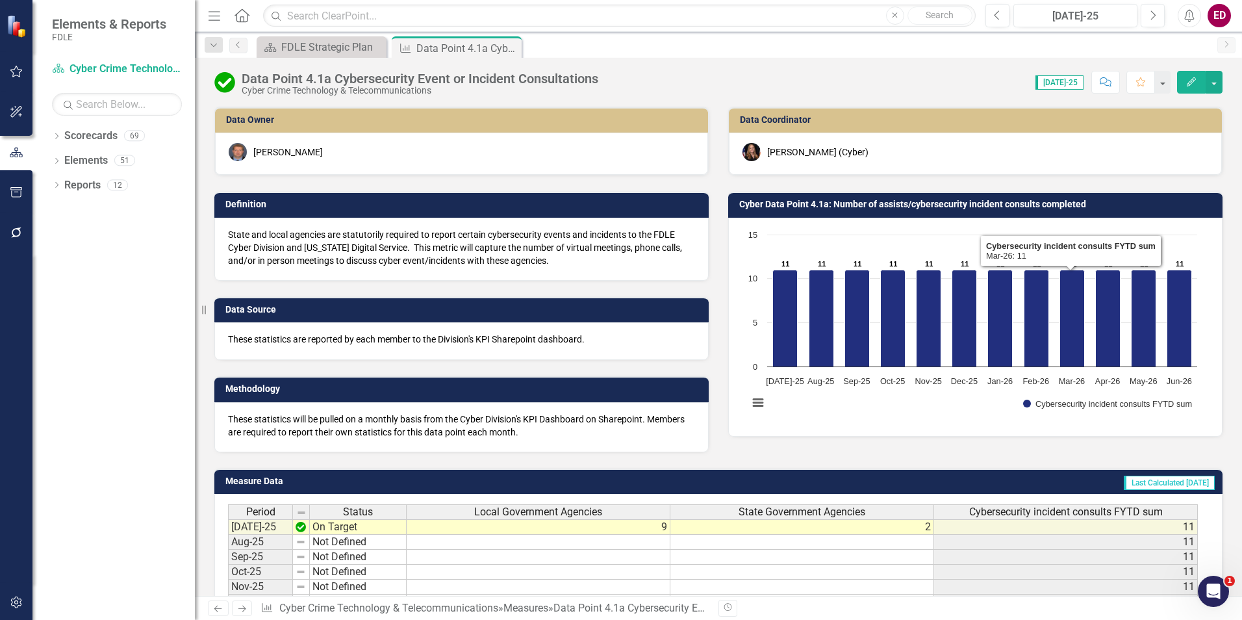
click at [930, 413] on rect "Interactive chart" at bounding box center [973, 325] width 462 height 195
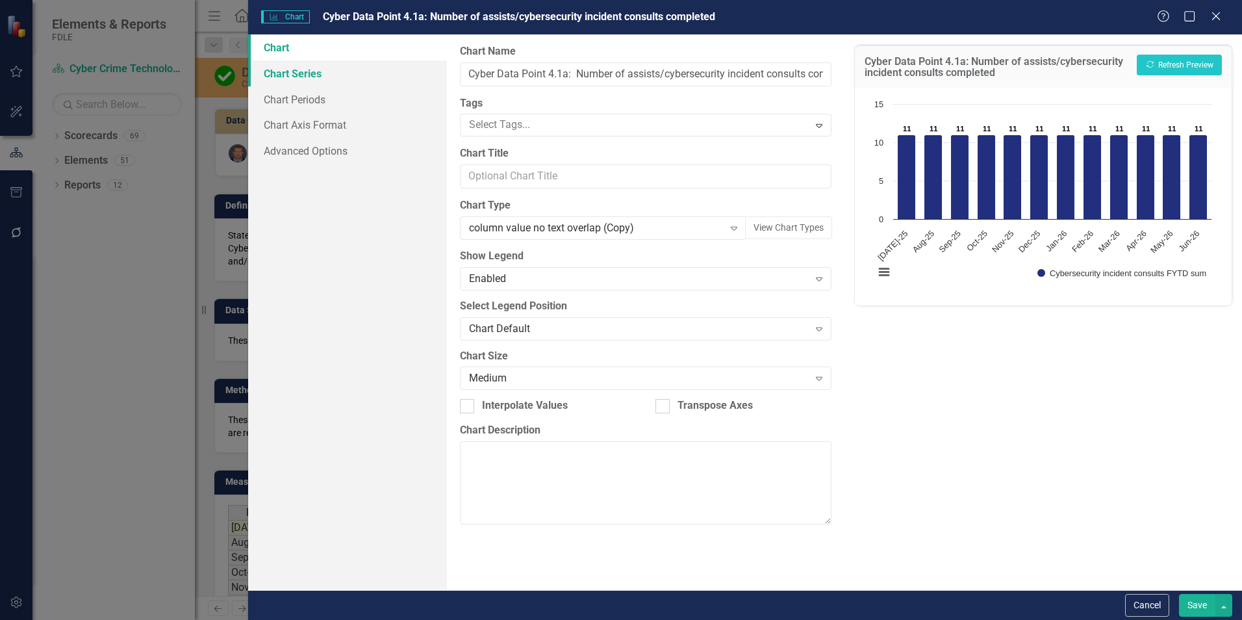
click at [409, 62] on link "Chart Series" at bounding box center [347, 73] width 199 height 26
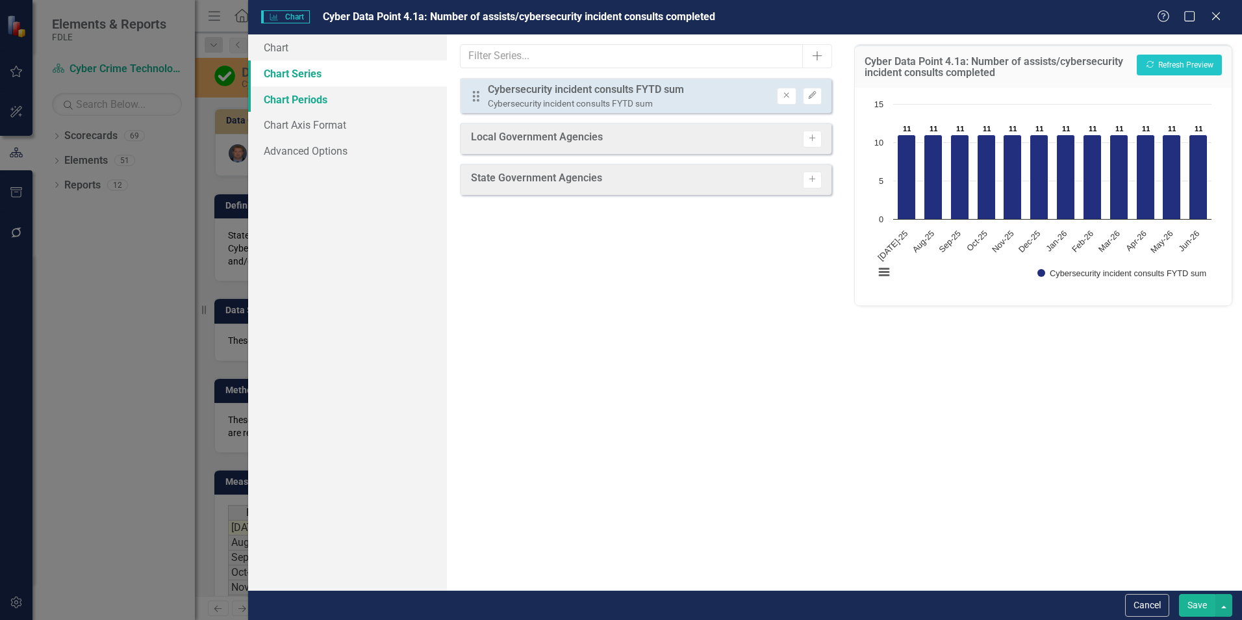
click at [411, 101] on link "Chart Periods" at bounding box center [347, 99] width 199 height 26
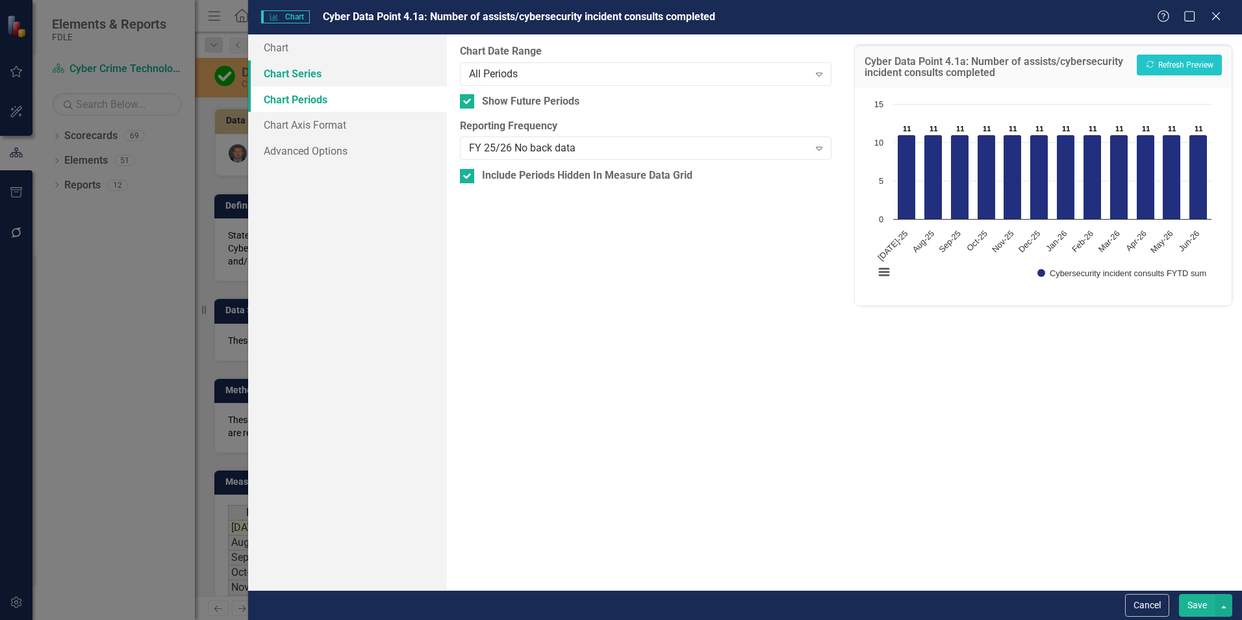
click at [416, 62] on link "Chart Series" at bounding box center [347, 73] width 199 height 26
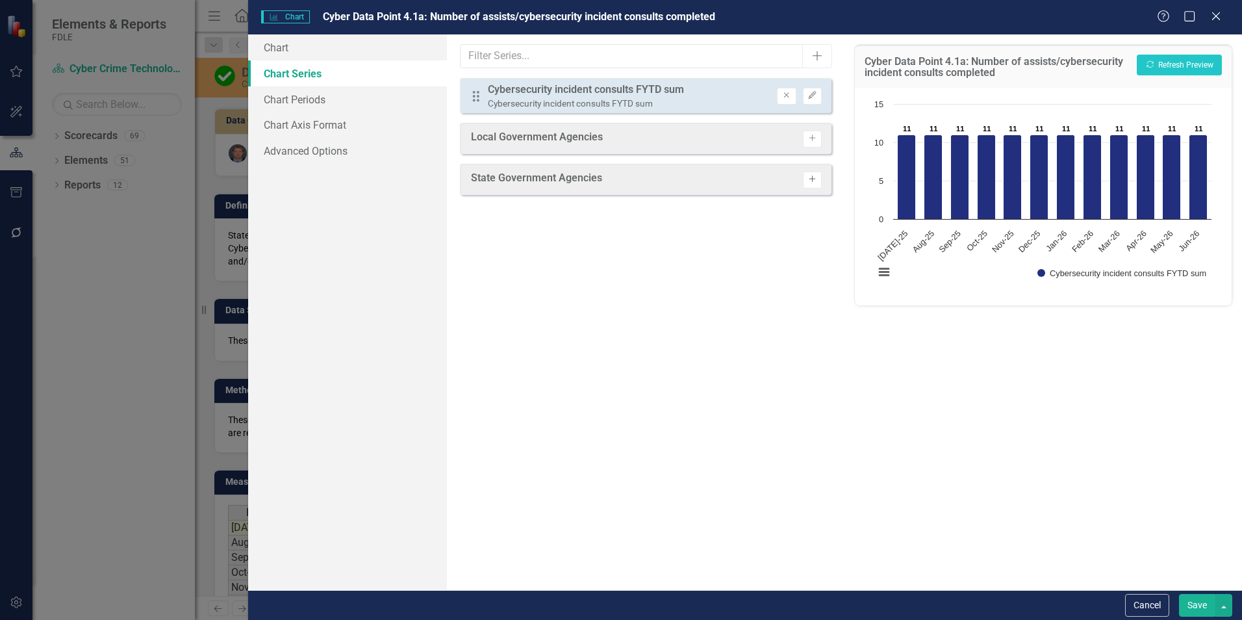
click at [809, 175] on button "Activate" at bounding box center [812, 179] width 19 height 17
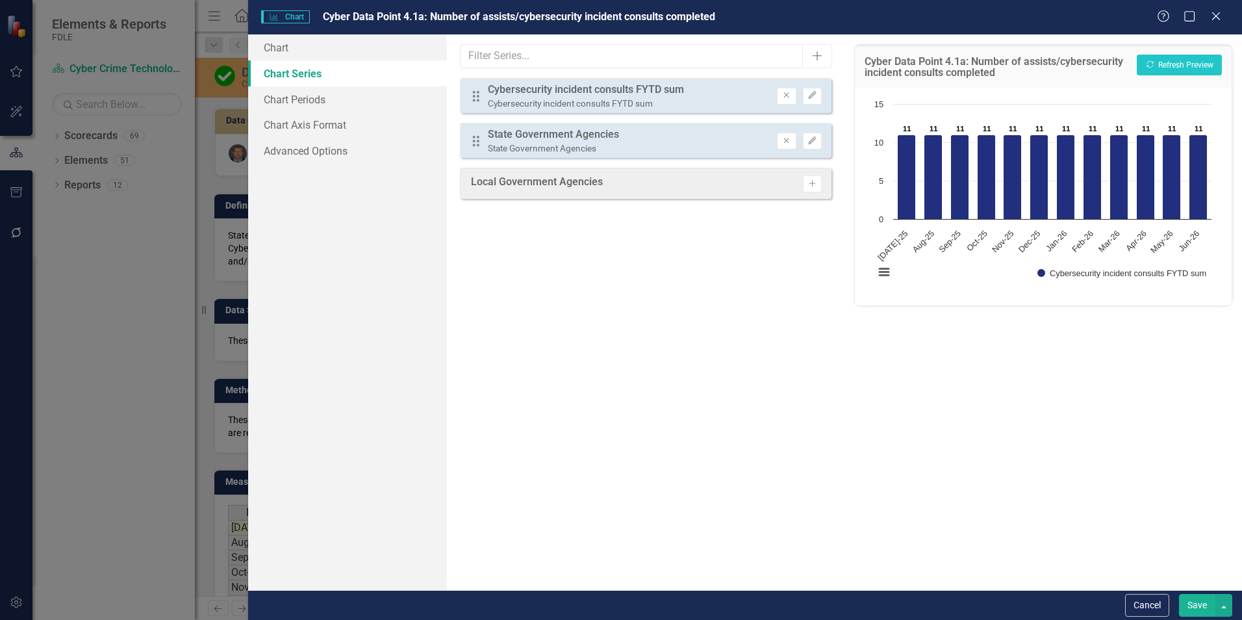
click at [806, 131] on div "Drag State Government Agencies State Government Agencies Remove Edit" at bounding box center [645, 140] width 371 height 35
click at [805, 186] on button "Activate" at bounding box center [812, 183] width 19 height 17
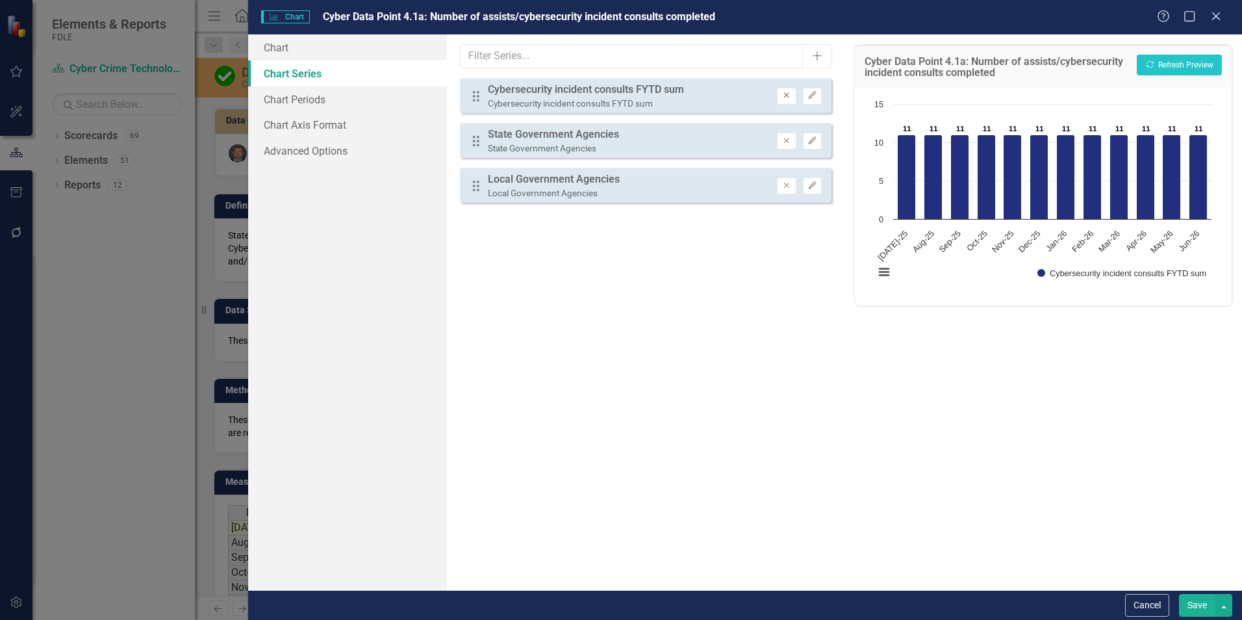
click at [789, 94] on icon "Remove" at bounding box center [786, 96] width 10 height 8
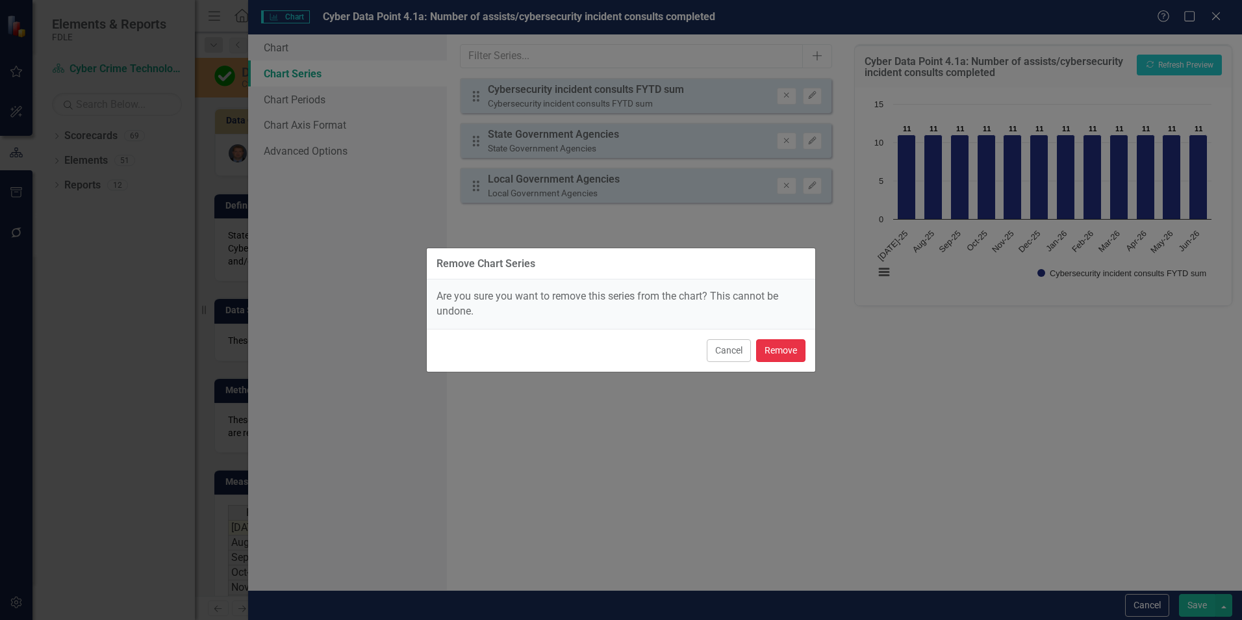
click at [798, 347] on button "Remove" at bounding box center [780, 350] width 49 height 23
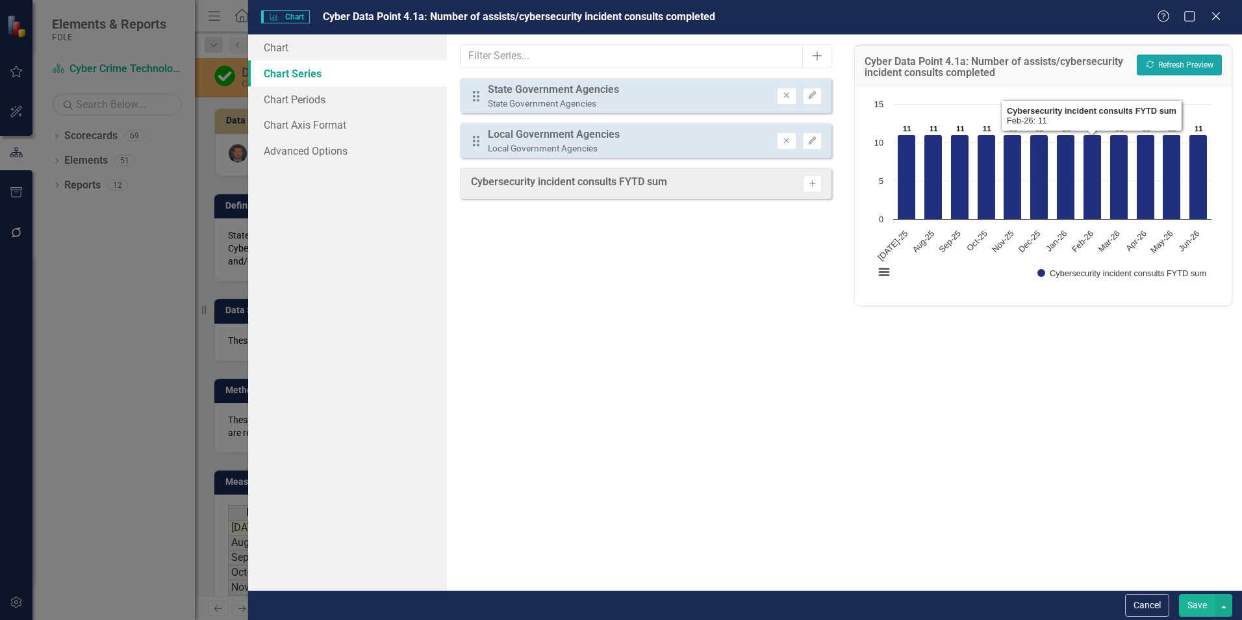
click at [1110, 61] on button "Recalculate Refresh Preview" at bounding box center [1178, 65] width 85 height 21
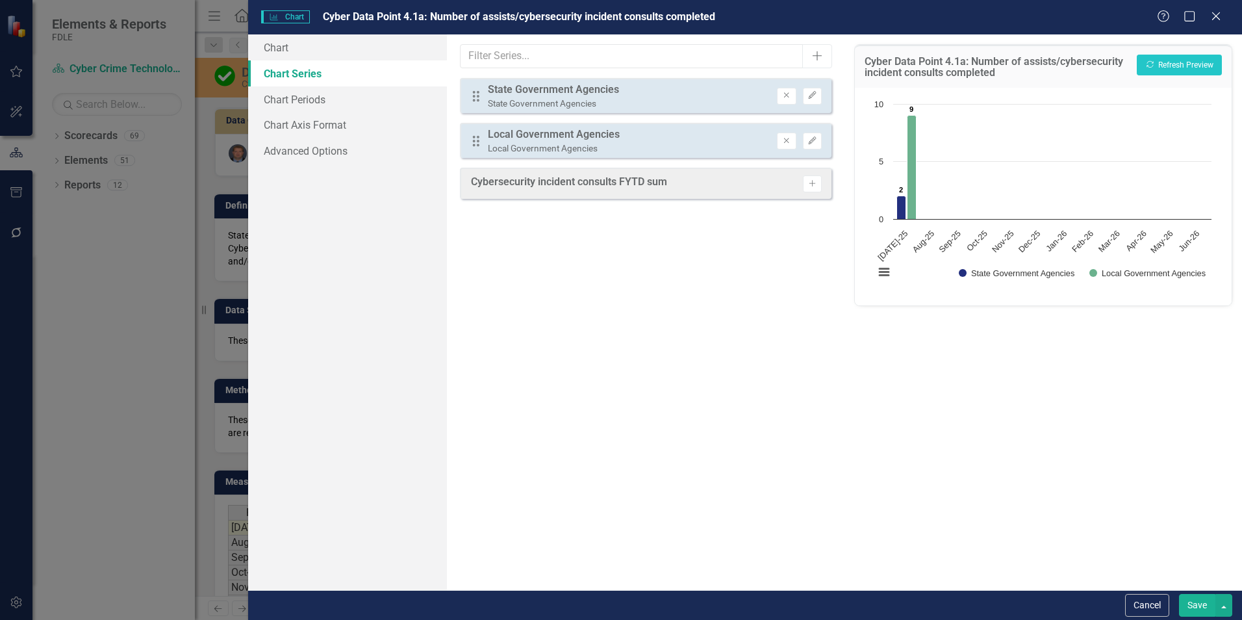
click at [1110, 607] on button "Save" at bounding box center [1197, 605] width 36 height 23
